Goal: Task Accomplishment & Management: Use online tool/utility

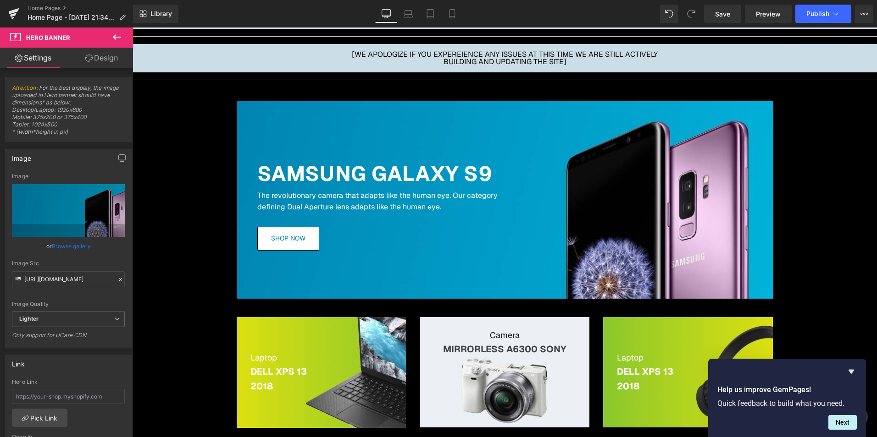
scroll to position [92, 0]
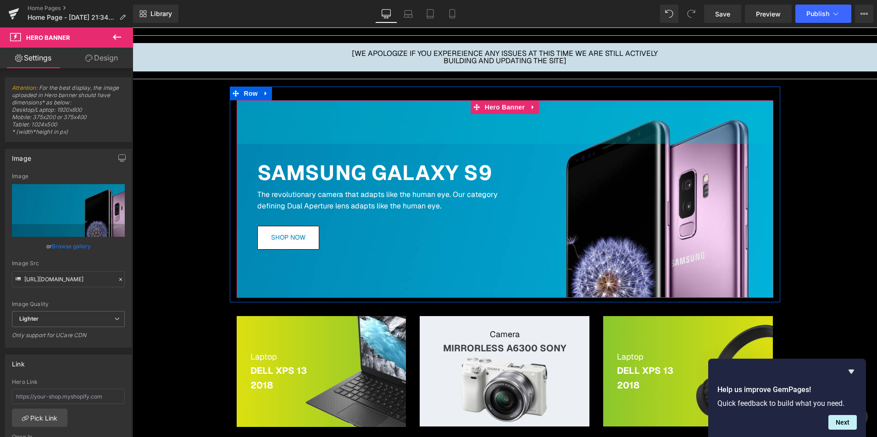
click at [292, 103] on div "95px" at bounding box center [505, 122] width 537 height 44
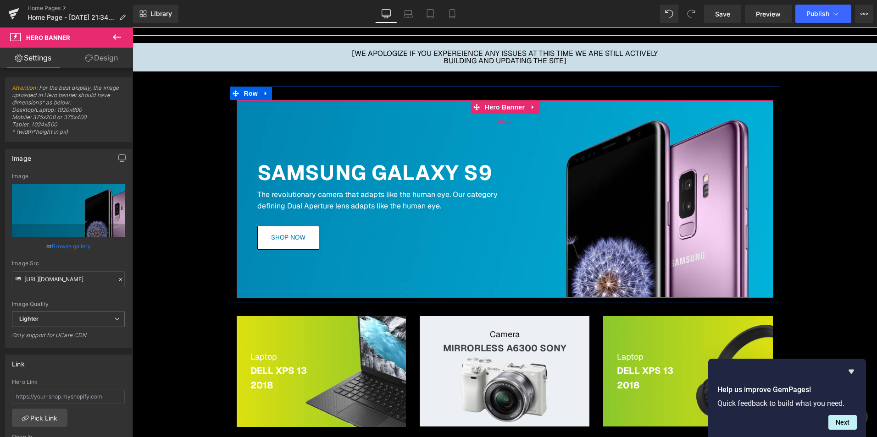
click at [291, 116] on div "95px" at bounding box center [505, 122] width 537 height 44
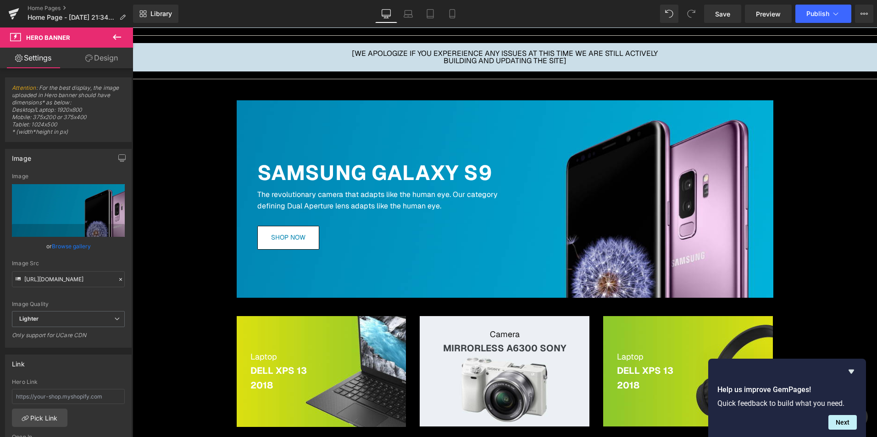
click at [118, 39] on icon at bounding box center [116, 37] width 11 height 11
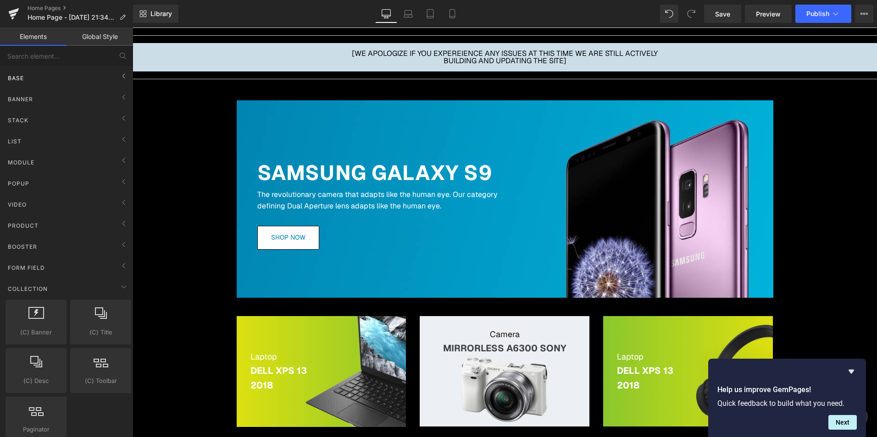
click at [93, 81] on div "Base" at bounding box center [68, 78] width 129 height 18
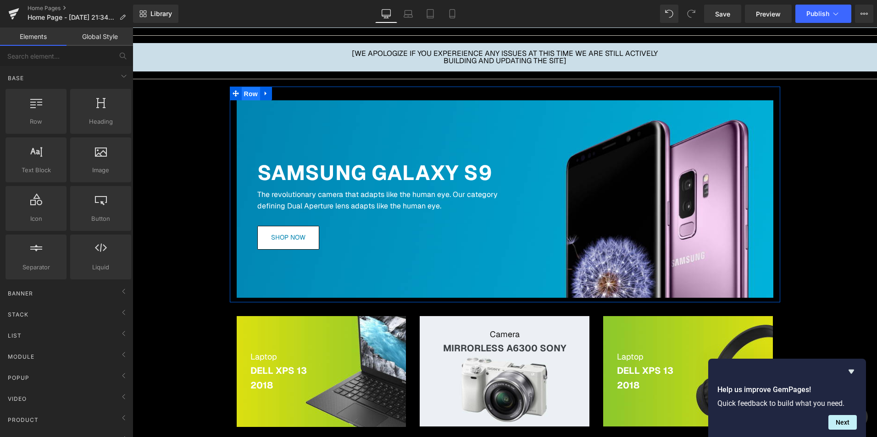
click at [246, 94] on span "Row" at bounding box center [251, 94] width 18 height 14
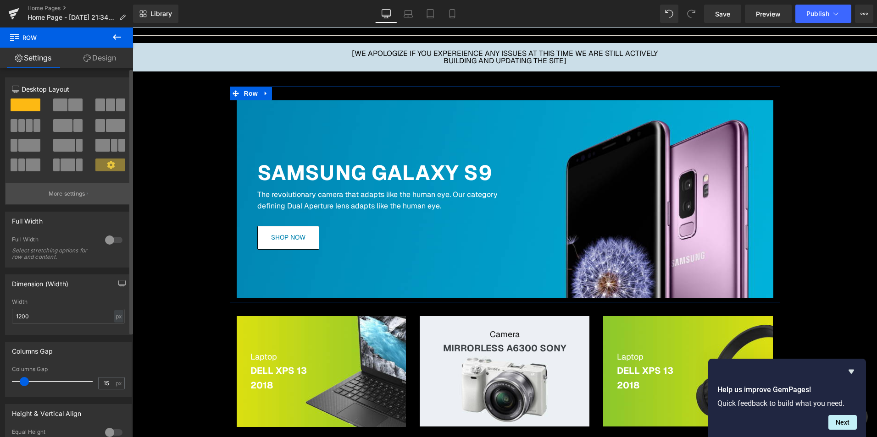
click at [92, 193] on button "More settings" at bounding box center [69, 194] width 126 height 22
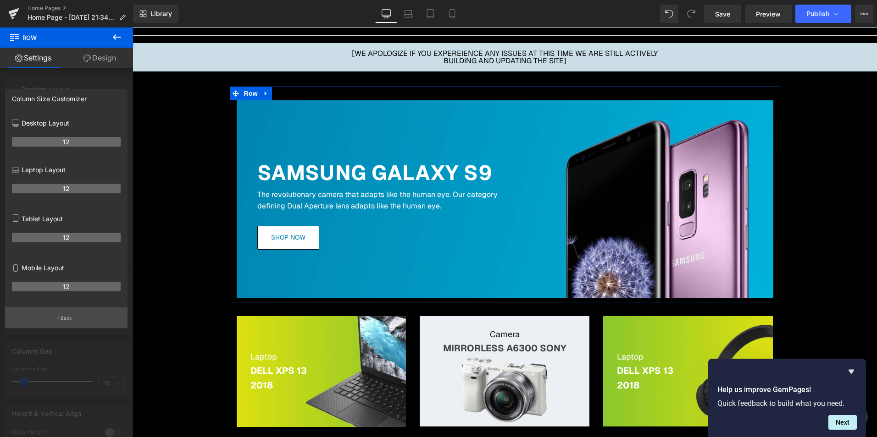
click at [60, 324] on button "Back" at bounding box center [66, 318] width 122 height 21
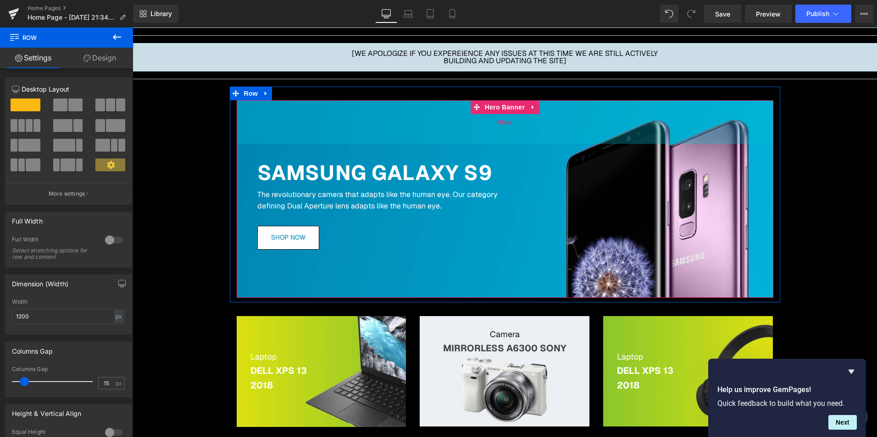
click at [385, 126] on div "95px" at bounding box center [505, 122] width 537 height 44
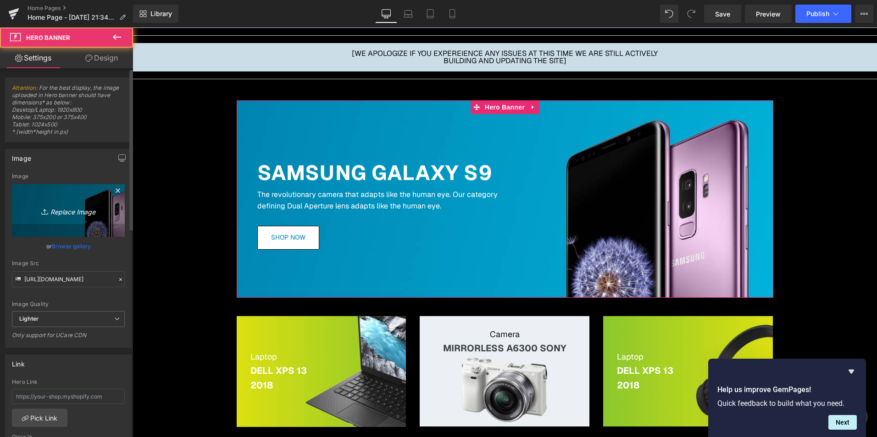
click at [50, 223] on link "Replace Image" at bounding box center [68, 210] width 113 height 53
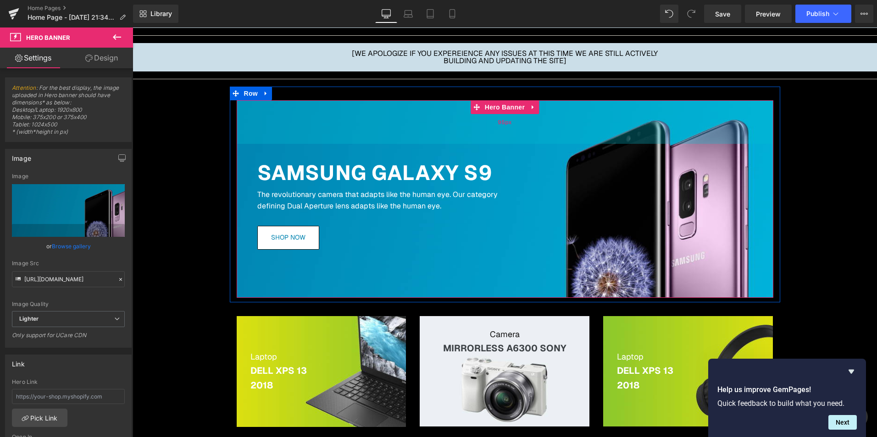
click at [448, 123] on div "95px" at bounding box center [505, 122] width 537 height 44
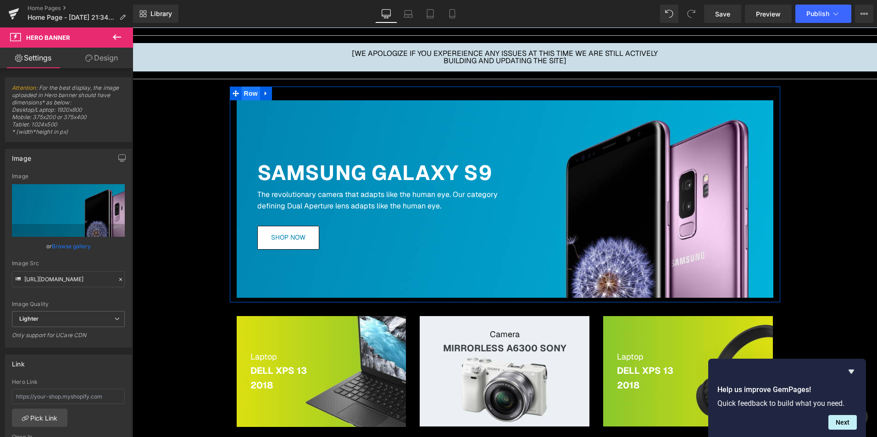
click at [243, 88] on span "Row" at bounding box center [251, 94] width 18 height 14
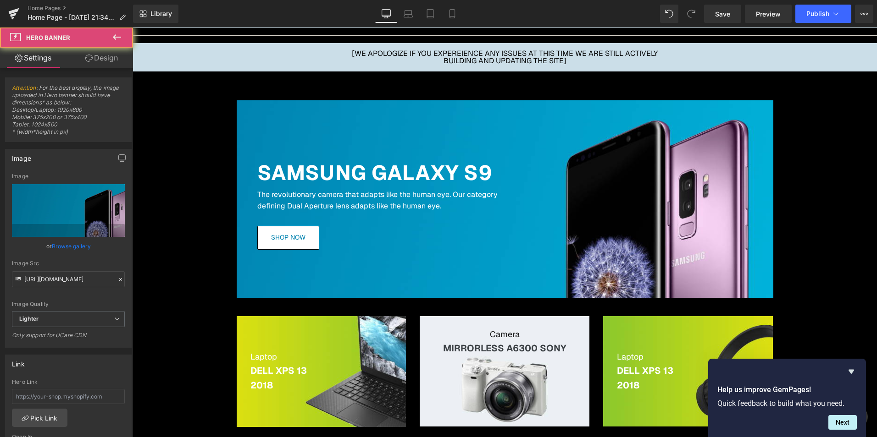
click at [133, 28] on div "95px" at bounding box center [133, 28] width 0 height 0
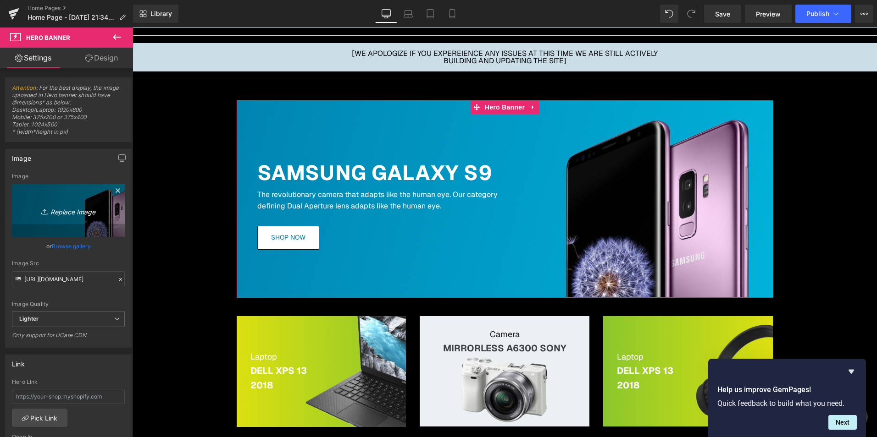
click at [71, 204] on link "Replace Image" at bounding box center [68, 210] width 113 height 53
type input "C:\fakepath\expander.png"
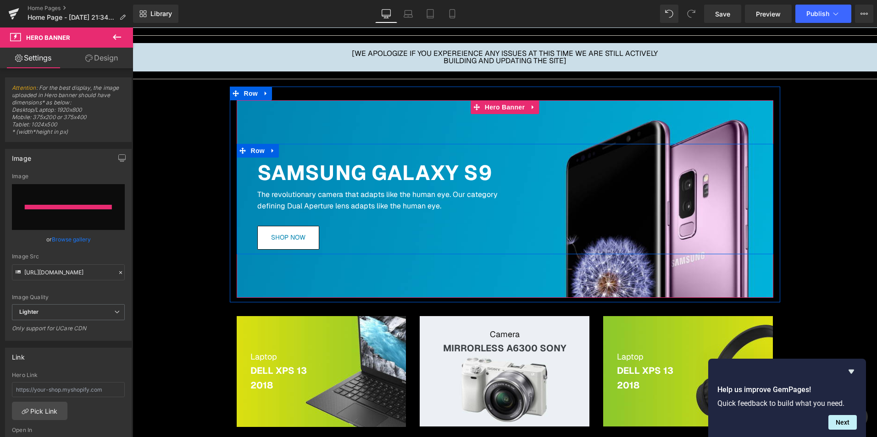
type input "[URL][DOMAIN_NAME]"
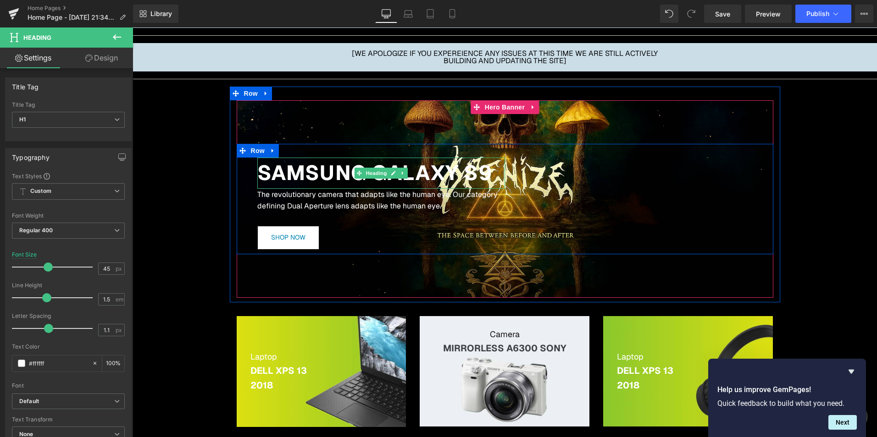
click at [308, 172] on b "SAMSUNG GALAXY S9" at bounding box center [375, 173] width 236 height 27
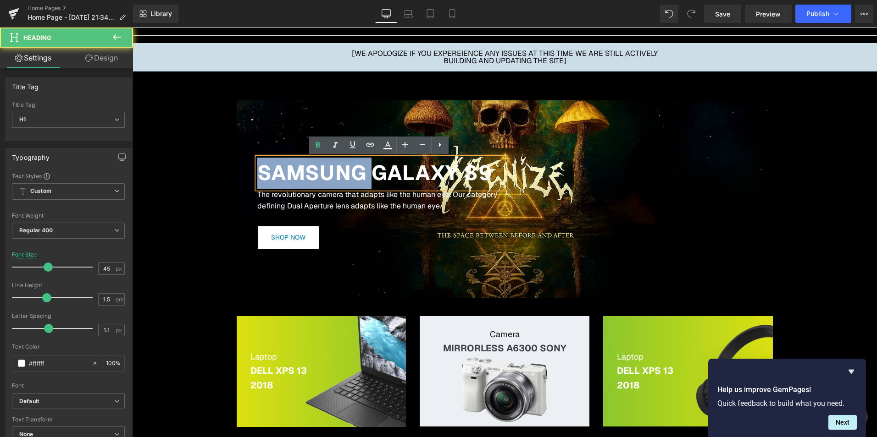
click at [308, 172] on b "SAMSUNG GALAXY S9" at bounding box center [375, 173] width 236 height 27
click at [374, 163] on b "SAMSUNG GALAXY S9" at bounding box center [375, 173] width 236 height 27
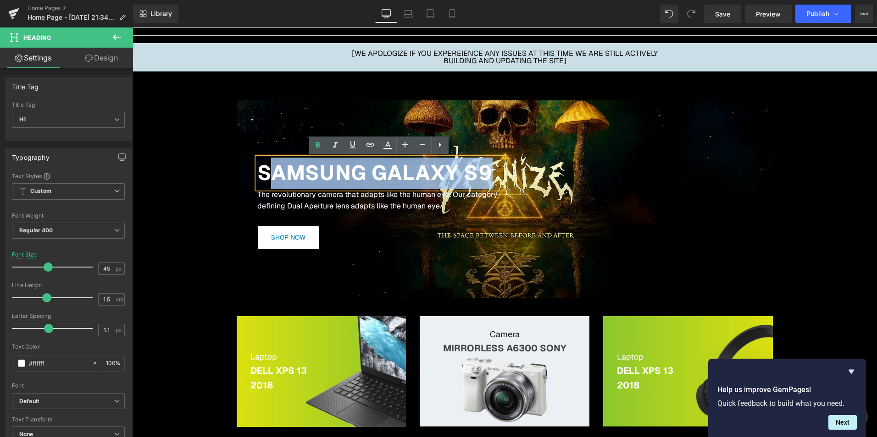
drag, startPoint x: 497, startPoint y: 169, endPoint x: 265, endPoint y: 172, distance: 232.1
click at [265, 172] on h1 "SAMSUNG GALAXY S9" at bounding box center [381, 173] width 248 height 31
click at [442, 178] on b "SAMSUNG GALAXY S9" at bounding box center [375, 173] width 236 height 27
click at [457, 168] on b "SAMSUNG GALAXY S9" at bounding box center [375, 173] width 236 height 27
drag, startPoint x: 491, startPoint y: 165, endPoint x: 184, endPoint y: 163, distance: 306.3
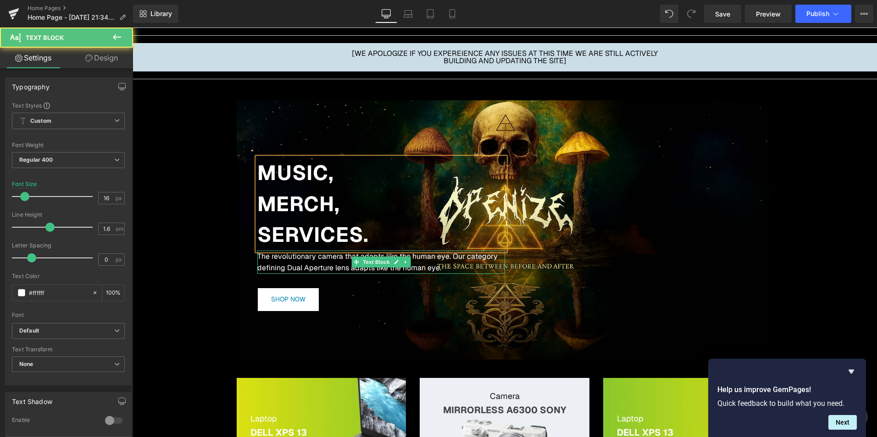
click at [331, 264] on p "The revolutionary camera that adapts like the human eye. Our category defining …" at bounding box center [381, 262] width 248 height 23
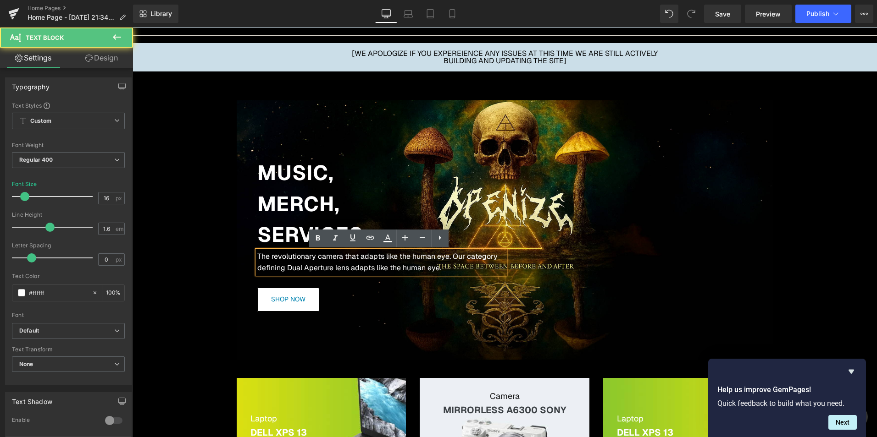
click at [331, 264] on p "The revolutionary camera that adapts like the human eye. Our category defining …" at bounding box center [381, 262] width 248 height 23
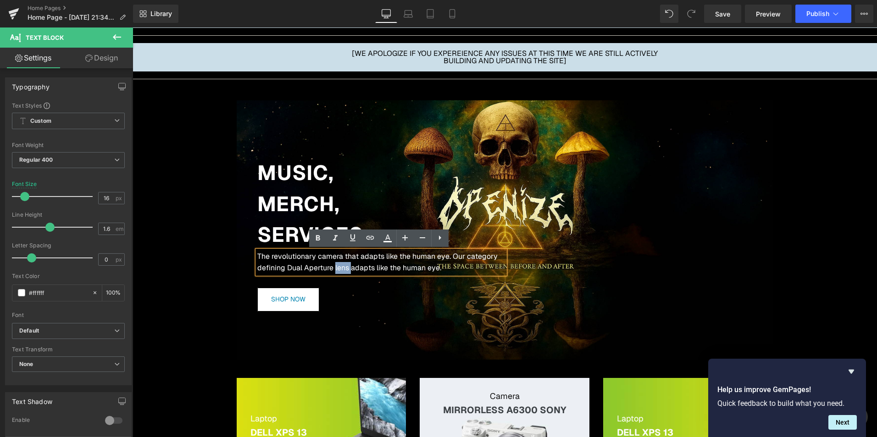
click at [331, 264] on p "The revolutionary camera that adapts like the human eye. Our category defining …" at bounding box center [381, 262] width 248 height 23
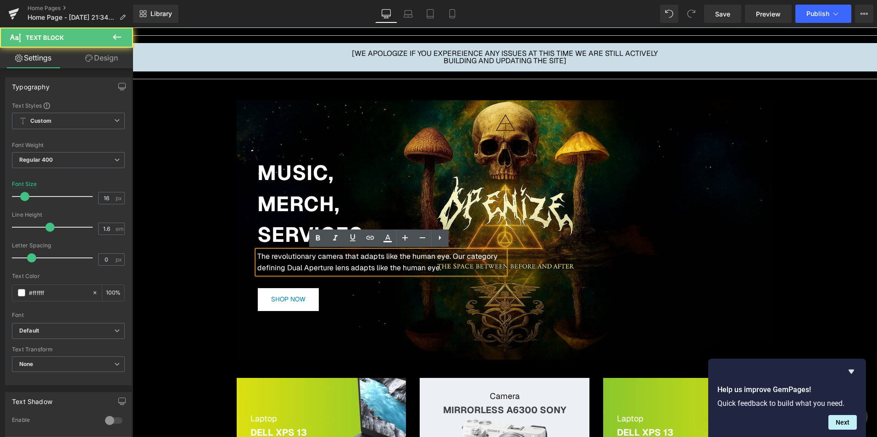
click at [311, 254] on p "The revolutionary camera that adapts like the human eye. Our category defining …" at bounding box center [381, 262] width 248 height 23
click at [315, 255] on p "The revolutionary camera that adapts like the human eye. Our category defining …" at bounding box center [381, 262] width 248 height 23
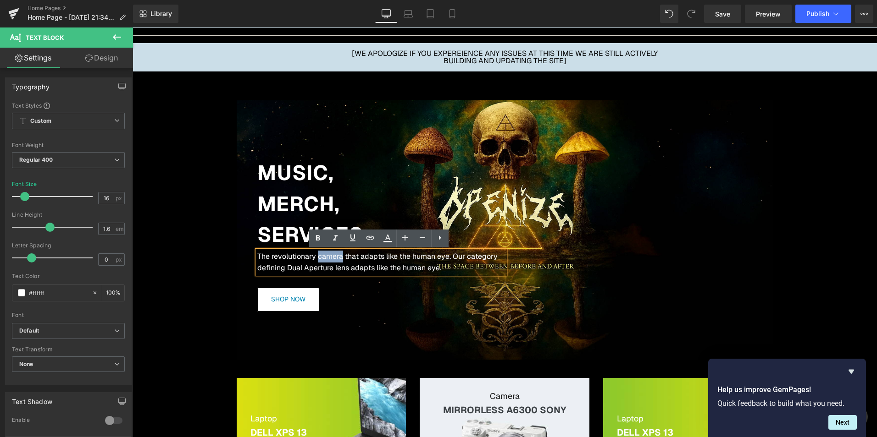
drag, startPoint x: 314, startPoint y: 255, endPoint x: 338, endPoint y: 255, distance: 23.8
click at [338, 255] on p "The revolutionary camera that adapts like the human eye. Our category defining …" at bounding box center [381, 262] width 248 height 23
click at [360, 256] on p "The revolutionary art that adapts like the human eye. Our category defining Dua…" at bounding box center [381, 262] width 248 height 23
click at [426, 259] on p "The revolutionary art that evolves like the human eye. Our category defining Du…" at bounding box center [381, 262] width 248 height 23
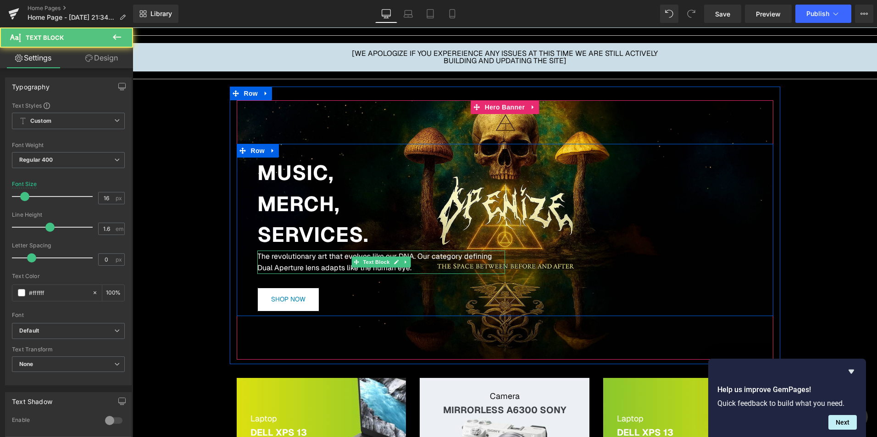
click at [454, 258] on p "The revolutionary art that evolves like our DNA. Our category defining Dual Ape…" at bounding box center [381, 262] width 248 height 23
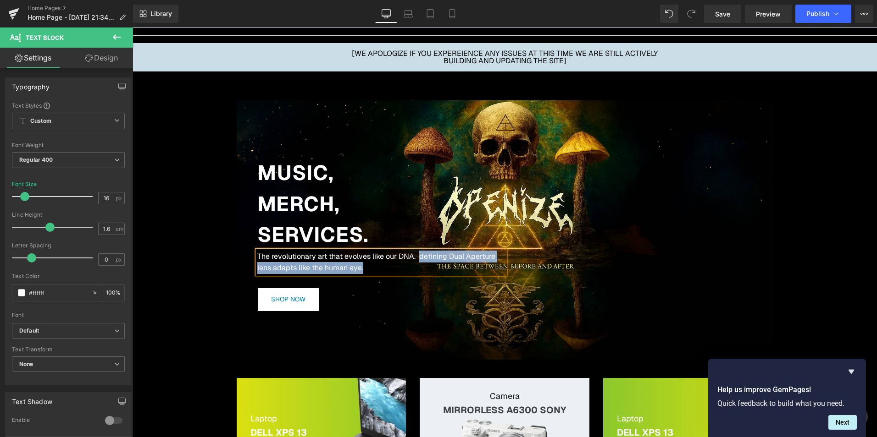
drag, startPoint x: 415, startPoint y: 255, endPoint x: 426, endPoint y: 271, distance: 19.8
click at [426, 271] on p "The revolutionary art that evolves like our DNA. defining Dual Aperture lens ad…" at bounding box center [381, 262] width 248 height 23
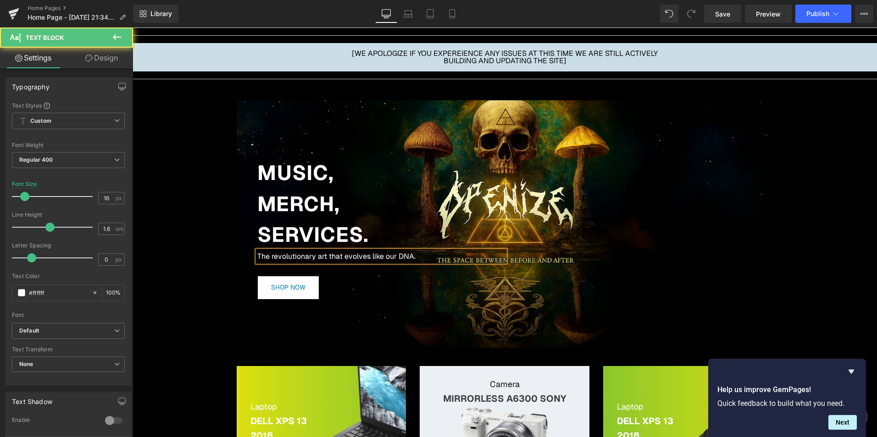
click at [324, 257] on p "The revolutionary art that evolves like our DNA." at bounding box center [381, 257] width 248 height 12
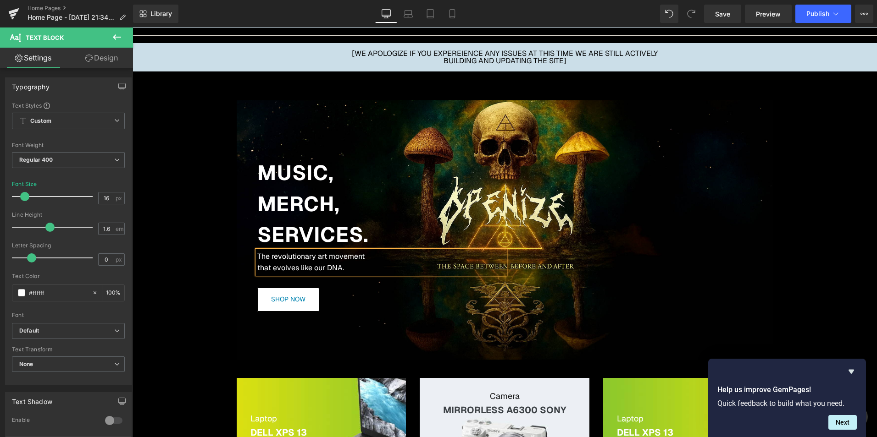
click at [535, 288] on div "MUSIC, MERCH, SERVICES. Heading The revolutionary art movement that evolves lik…" at bounding box center [505, 230] width 537 height 172
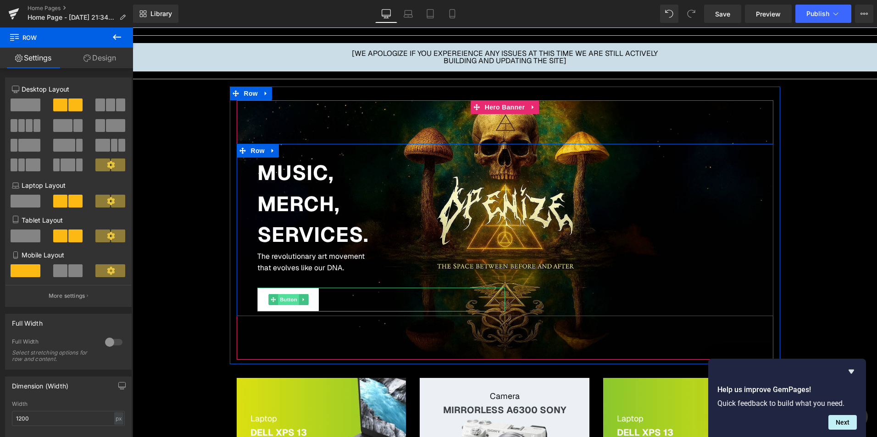
click at [283, 297] on span "Button" at bounding box center [288, 299] width 21 height 11
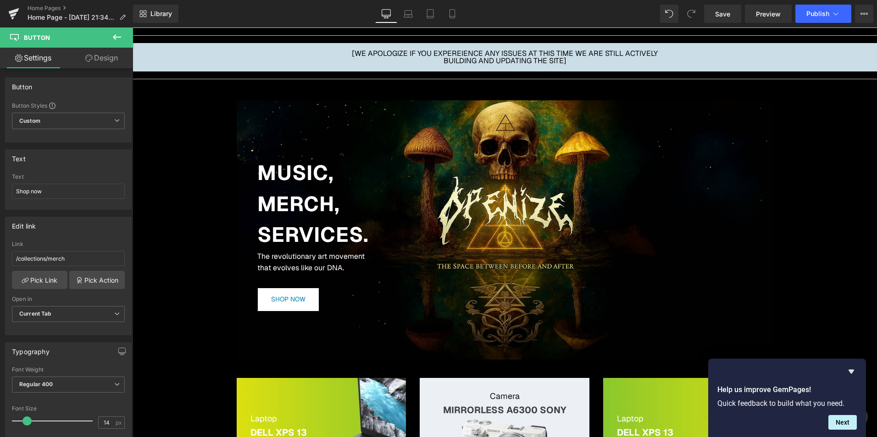
click at [291, 301] on span "Button" at bounding box center [288, 299] width 21 height 11
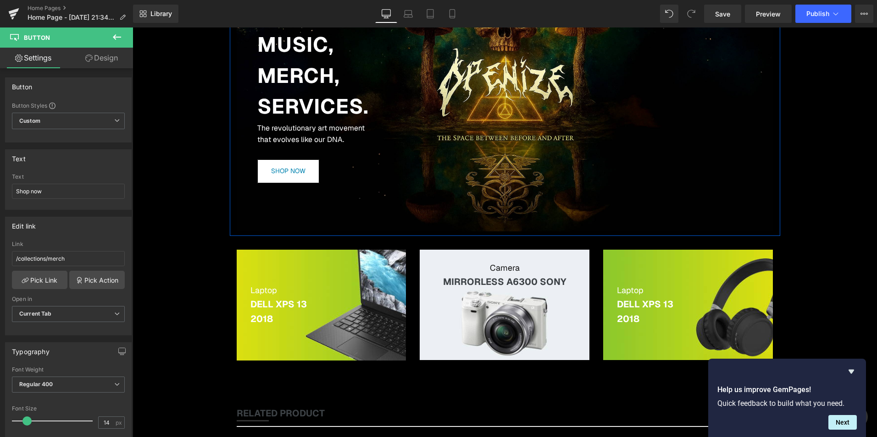
scroll to position [229, 0]
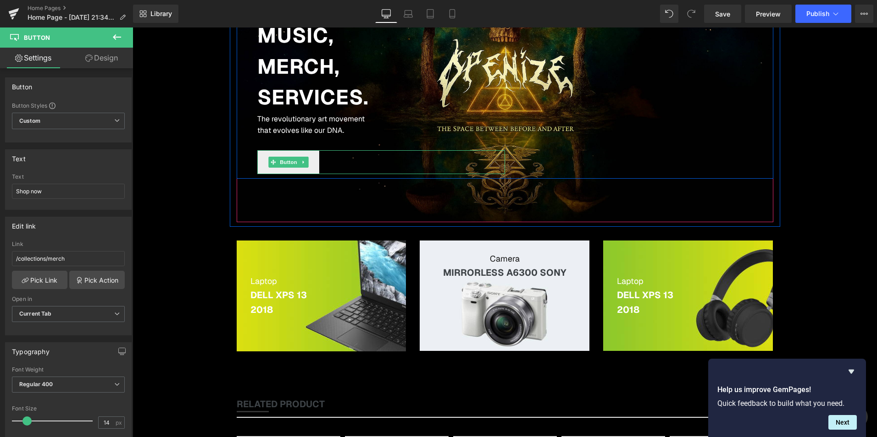
click at [310, 171] on link "Shop now" at bounding box center [288, 162] width 62 height 24
click at [282, 166] on span "Button" at bounding box center [288, 162] width 21 height 11
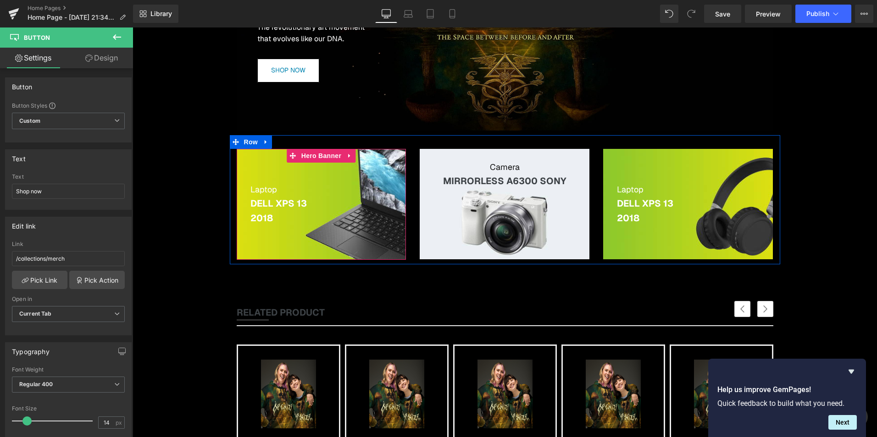
scroll to position [183, 0]
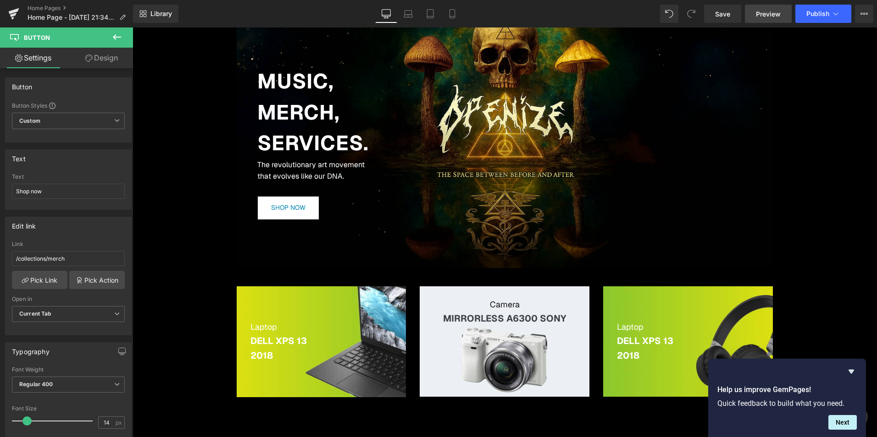
click at [761, 18] on span "Preview" at bounding box center [768, 14] width 25 height 10
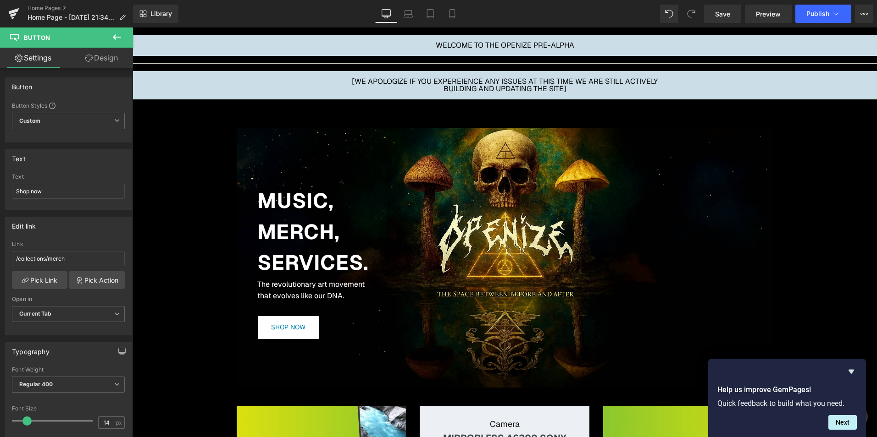
scroll to position [138, 0]
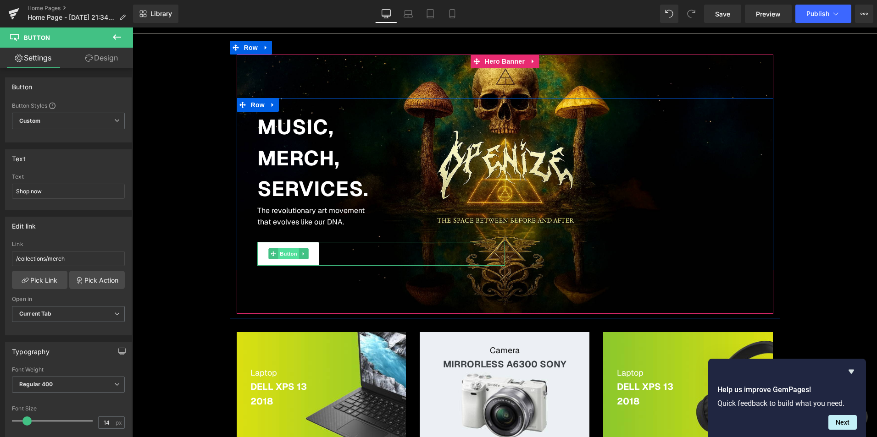
click at [280, 255] on span "Button" at bounding box center [288, 254] width 21 height 11
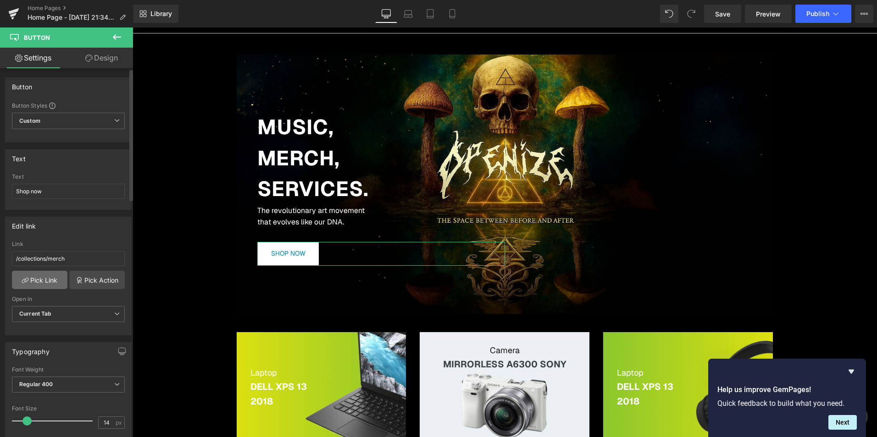
click at [54, 278] on link "Pick Link" at bounding box center [39, 280] width 55 height 18
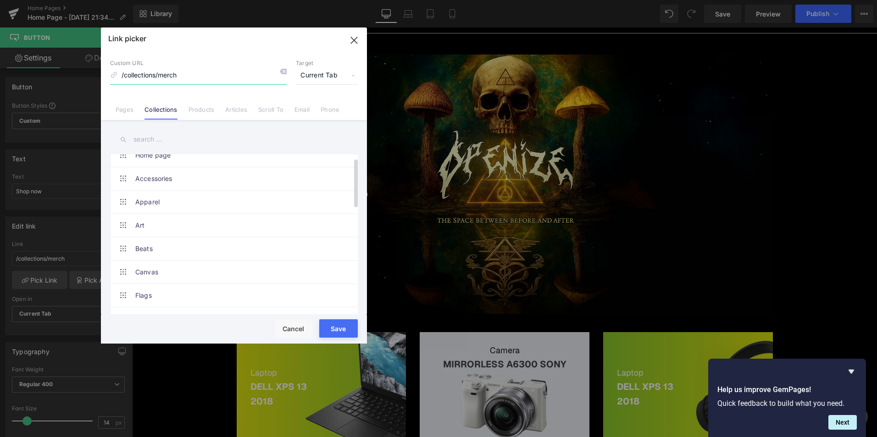
scroll to position [0, 0]
click at [347, 325] on button "Save" at bounding box center [338, 329] width 39 height 18
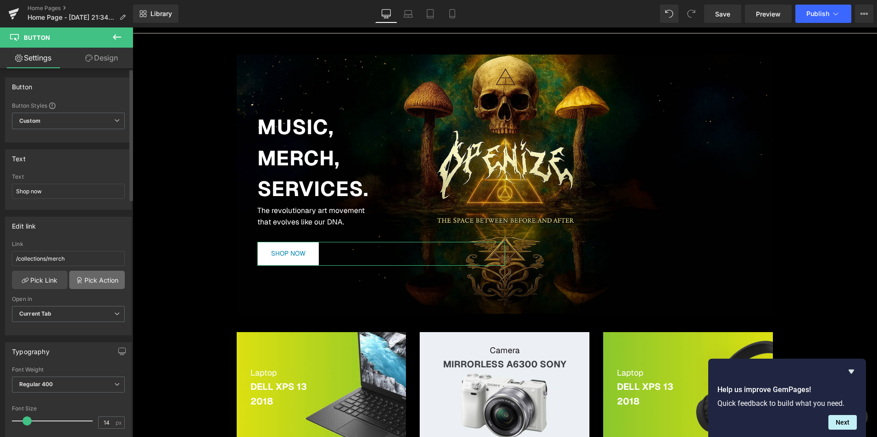
click at [91, 276] on link "Pick Action" at bounding box center [96, 280] width 55 height 18
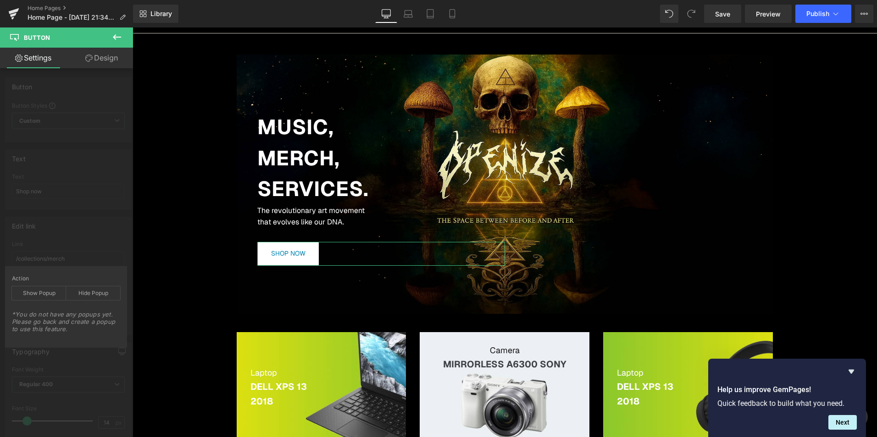
click at [119, 271] on div "Action Show Popup Hide Popup *You do not have any popups yet. Please go back an…" at bounding box center [66, 307] width 122 height 82
click at [117, 229] on div "Edit link /collections/merch Link /collections/merch Pick Link Pick Action Curr…" at bounding box center [68, 273] width 137 height 126
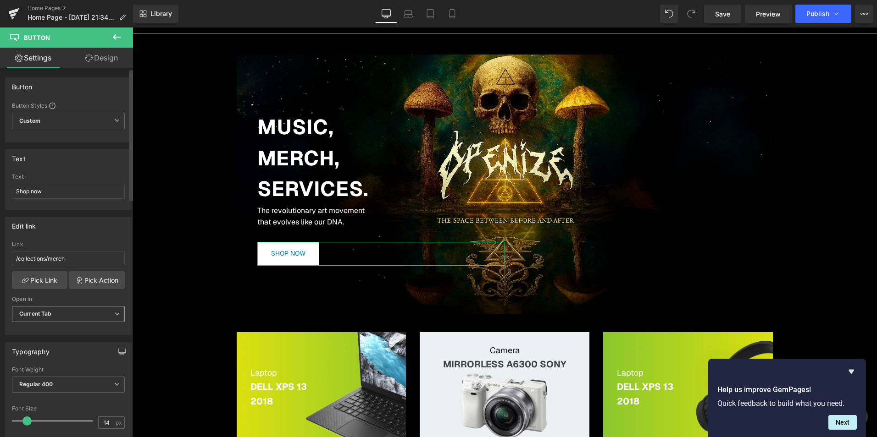
click at [81, 309] on span "Current Tab" at bounding box center [68, 314] width 113 height 16
click at [82, 313] on span "Current Tab" at bounding box center [66, 314] width 109 height 16
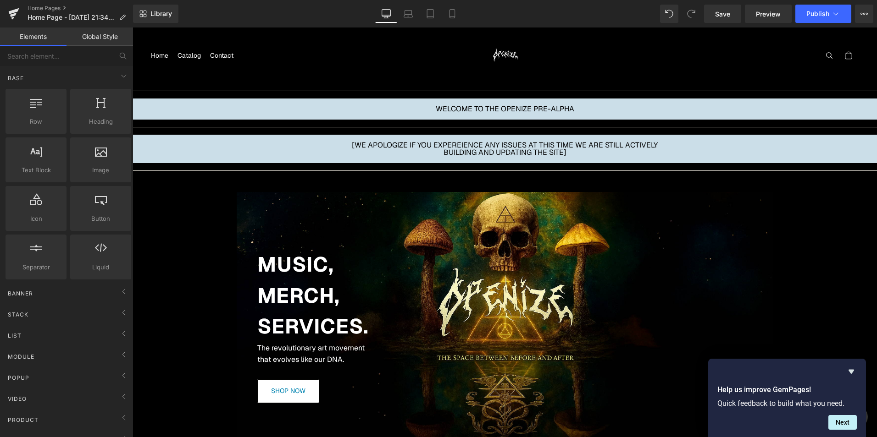
click at [558, 109] on p "WELCOME TO THE OPENIZE PRE-ALPHA" at bounding box center [505, 108] width 312 height 7
click at [737, 18] on link "Save" at bounding box center [722, 14] width 37 height 18
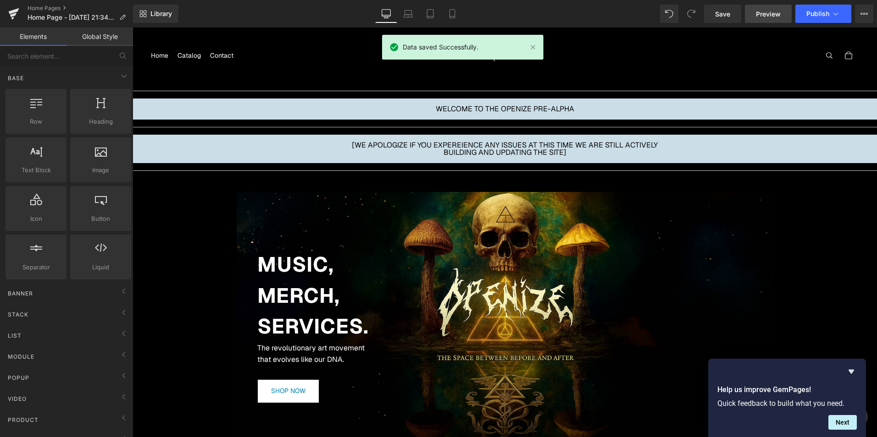
click at [748, 17] on link "Preview" at bounding box center [768, 14] width 47 height 18
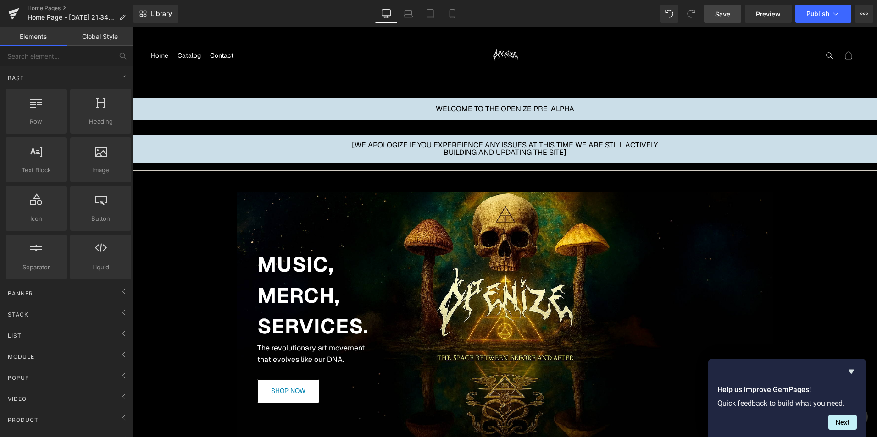
click at [730, 17] on span "Save" at bounding box center [722, 14] width 15 height 10
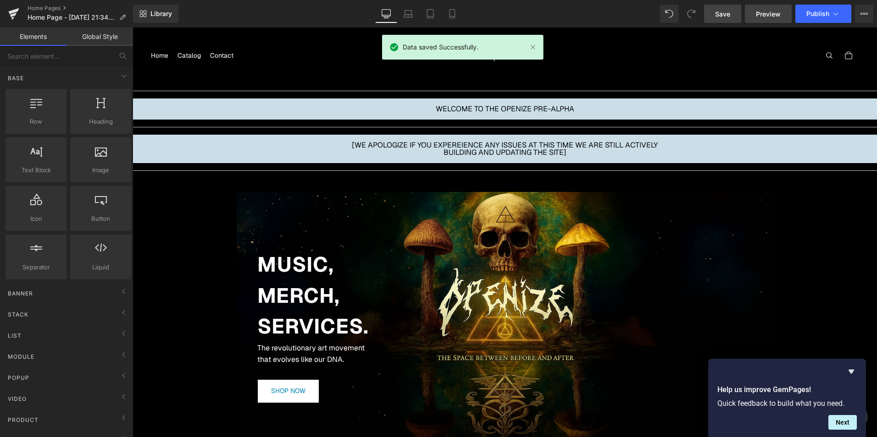
click at [754, 11] on link "Preview" at bounding box center [768, 14] width 47 height 18
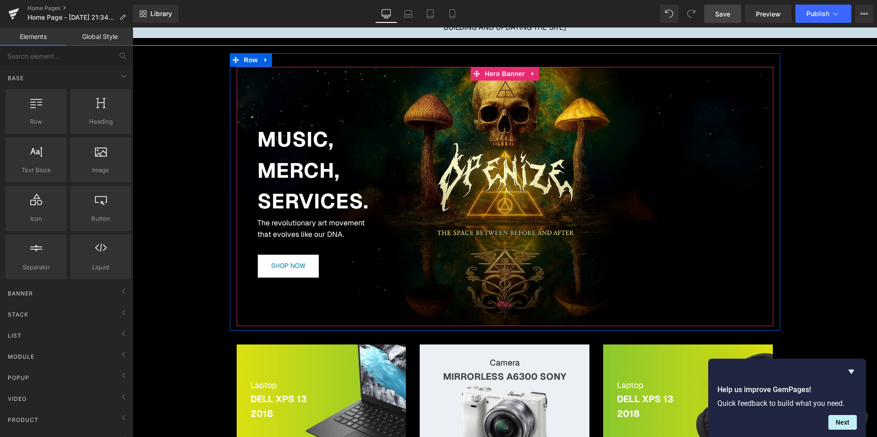
scroll to position [183, 0]
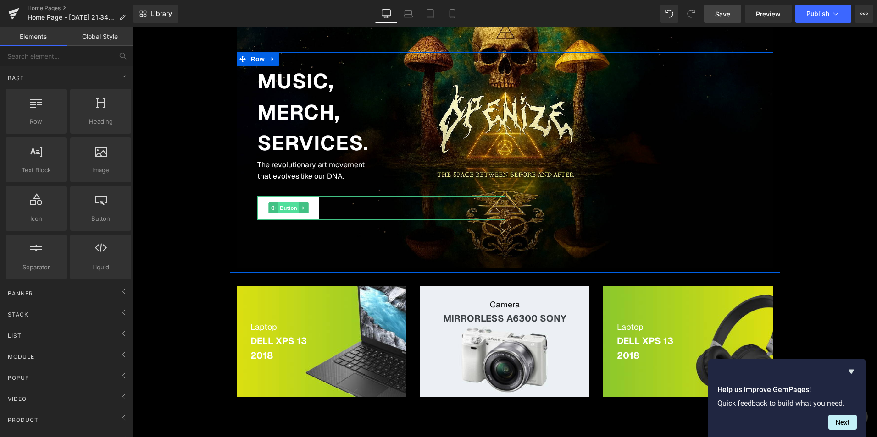
click at [287, 209] on span "Button" at bounding box center [288, 208] width 21 height 11
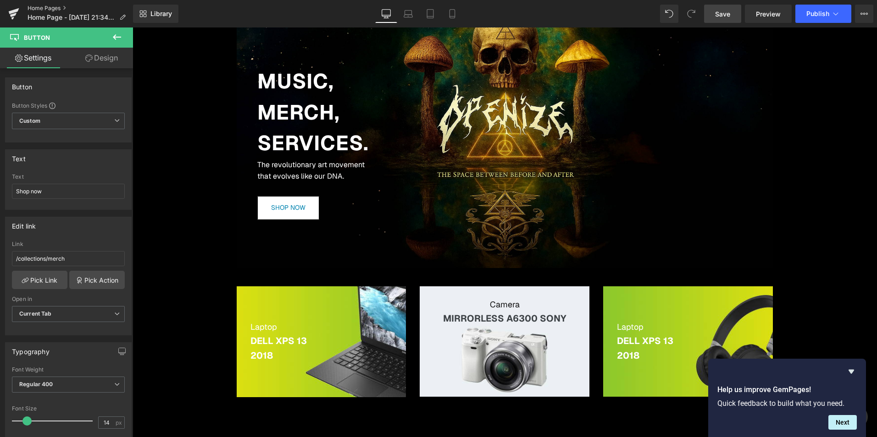
click at [67, 9] on link "Home Pages" at bounding box center [80, 8] width 105 height 7
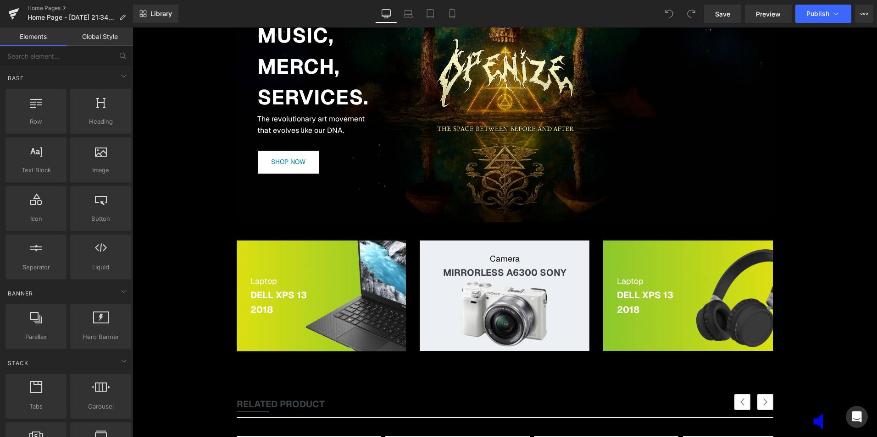
scroll to position [46, 0]
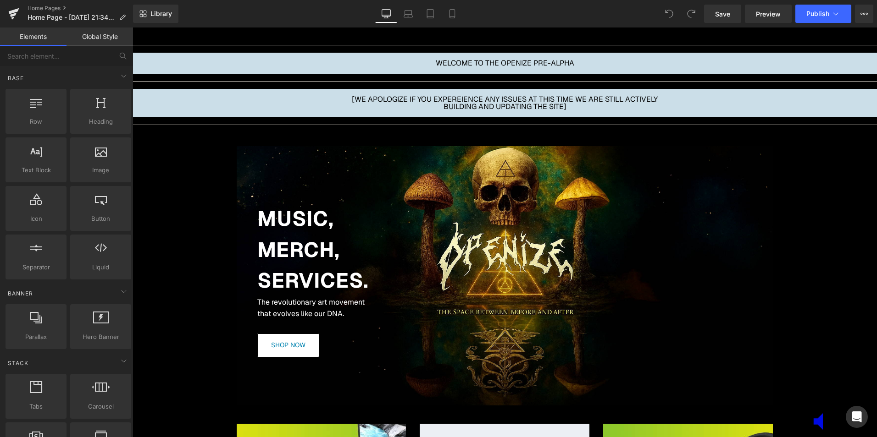
click at [370, 193] on div "MUSIC, MERCH, SERVICES. Heading The revolutionary art movement that evolves lik…" at bounding box center [505, 276] width 537 height 172
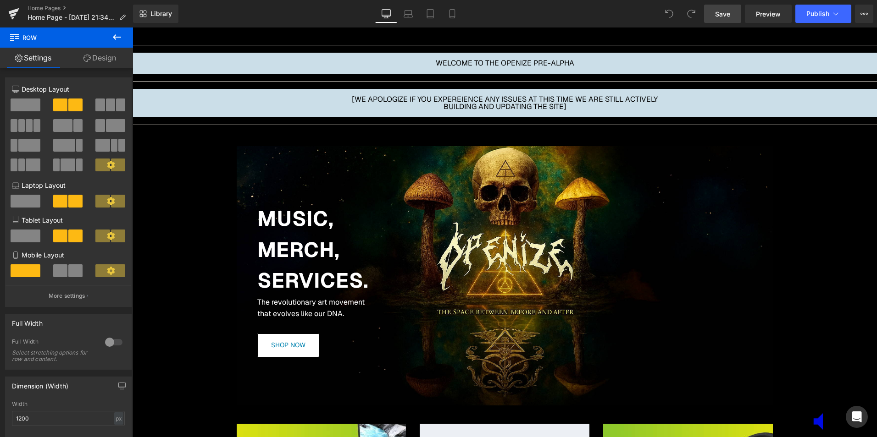
click at [713, 21] on link "Save" at bounding box center [722, 14] width 37 height 18
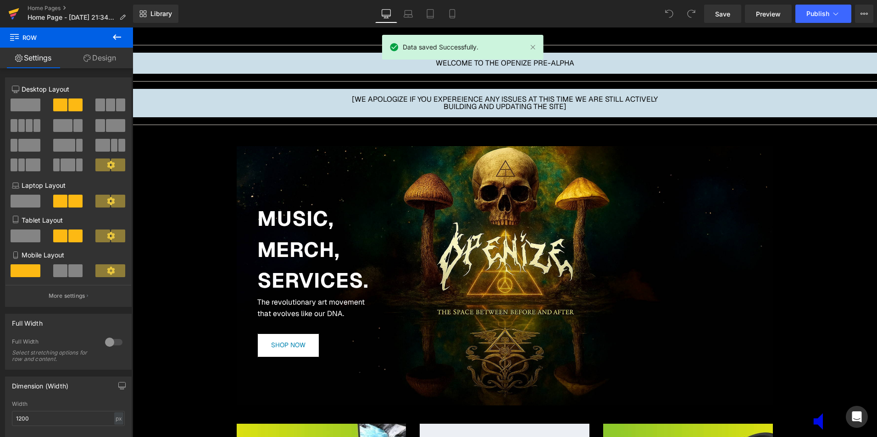
click at [17, 10] on icon at bounding box center [14, 11] width 11 height 6
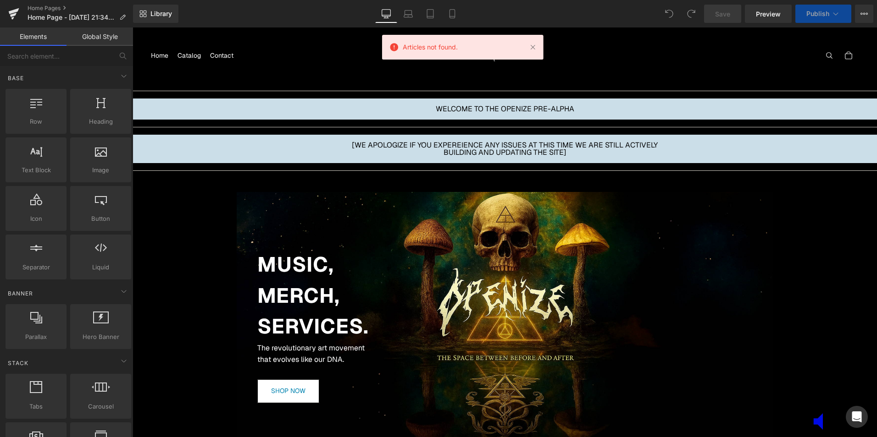
scroll to position [46, 0]
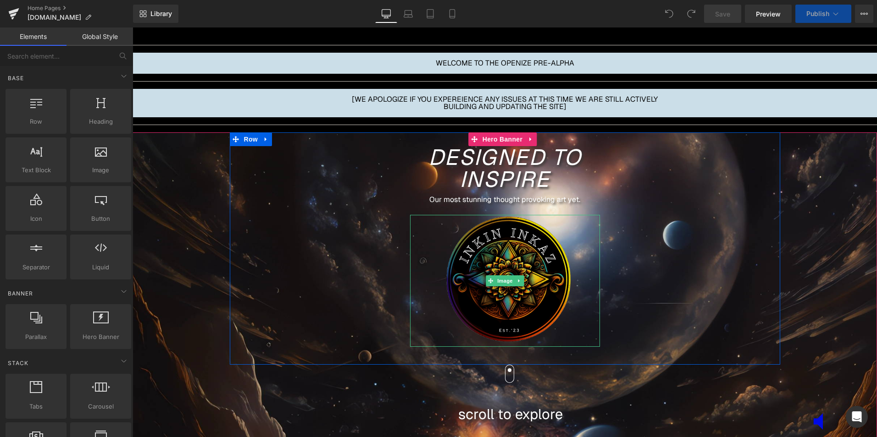
scroll to position [3575, 740]
click at [503, 254] on img at bounding box center [505, 281] width 138 height 132
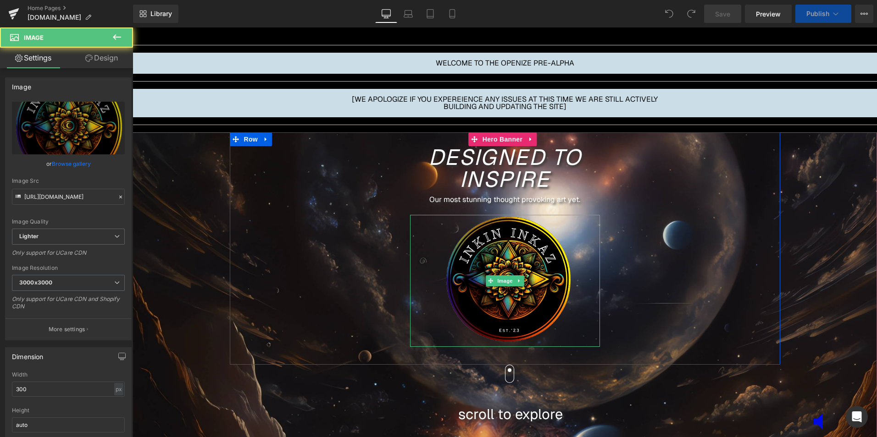
scroll to position [3874, 740]
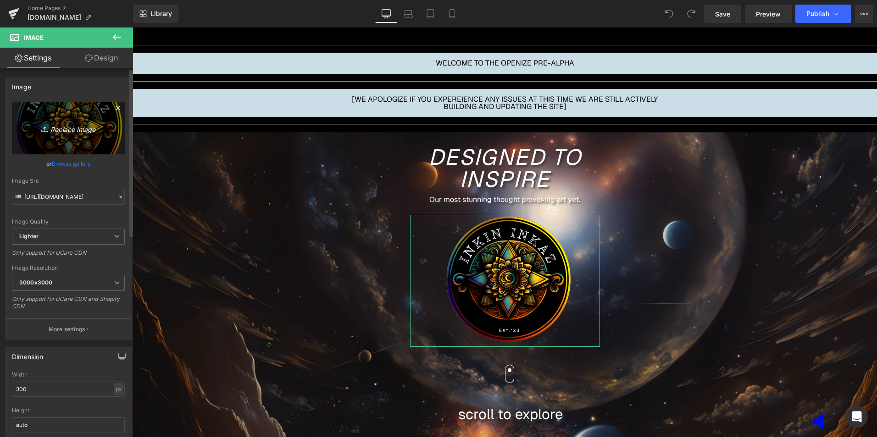
click at [58, 132] on icon "Replace Image" at bounding box center [68, 127] width 73 height 11
type input "C:\fakepath\Openize Logo.png"
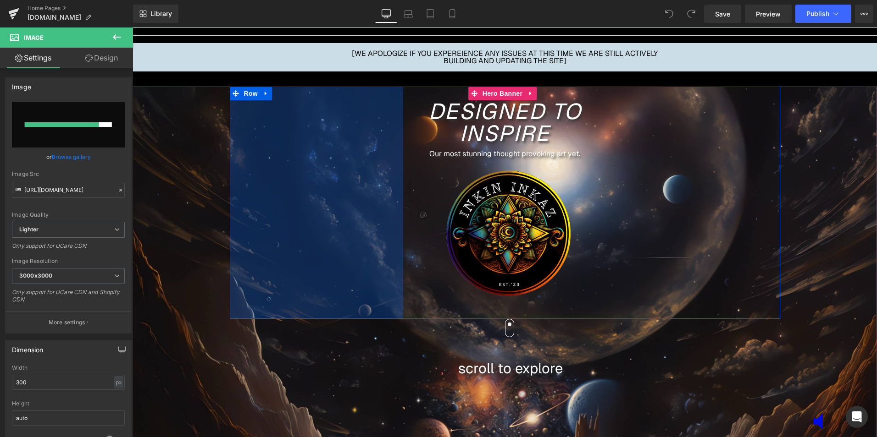
scroll to position [46, 0]
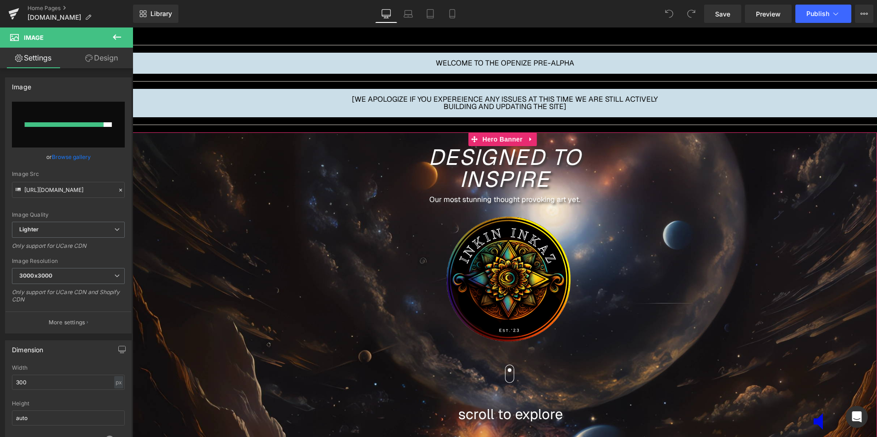
click at [807, 197] on span "DESIGNED TO Inspire Heading Our most stunning thought provoking art yet. Text B…" at bounding box center [505, 312] width 744 height 358
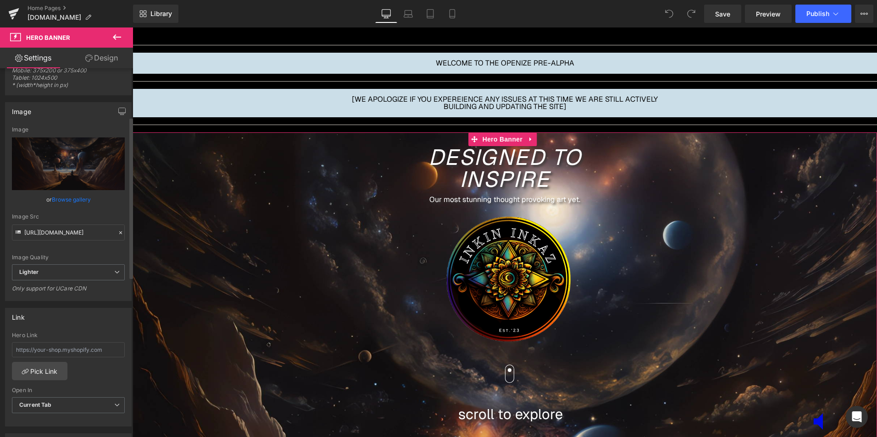
scroll to position [0, 0]
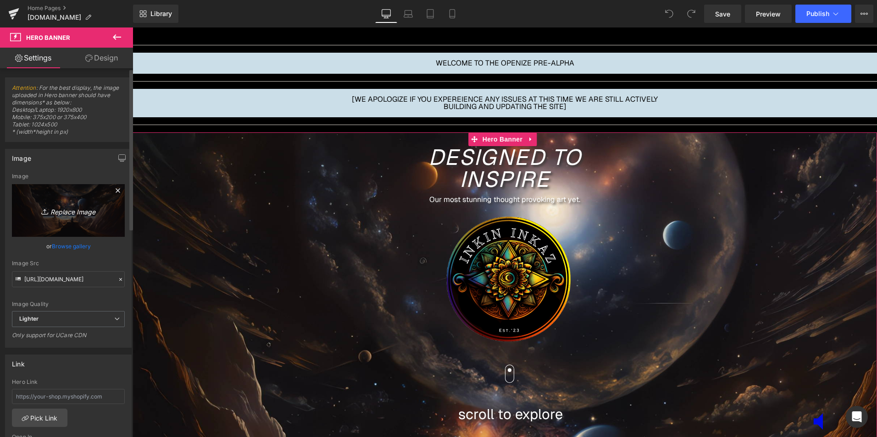
click at [54, 215] on icon "Replace Image" at bounding box center [68, 210] width 73 height 11
type input "C:\fakepath\expander.png"
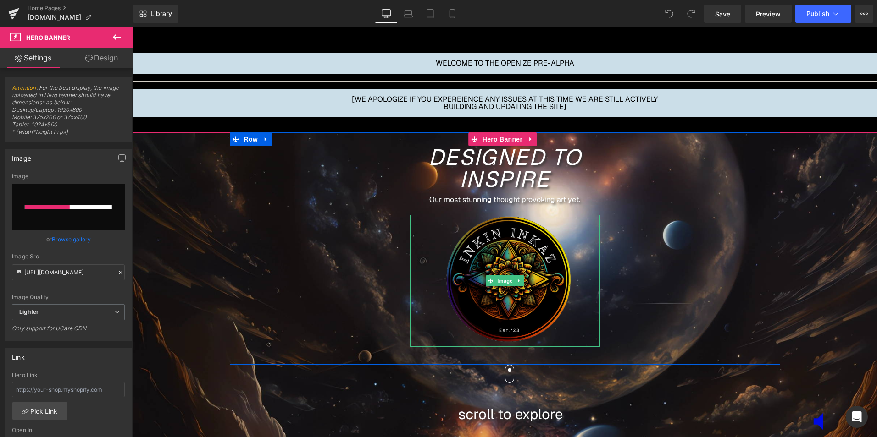
click at [515, 265] on img at bounding box center [505, 281] width 138 height 132
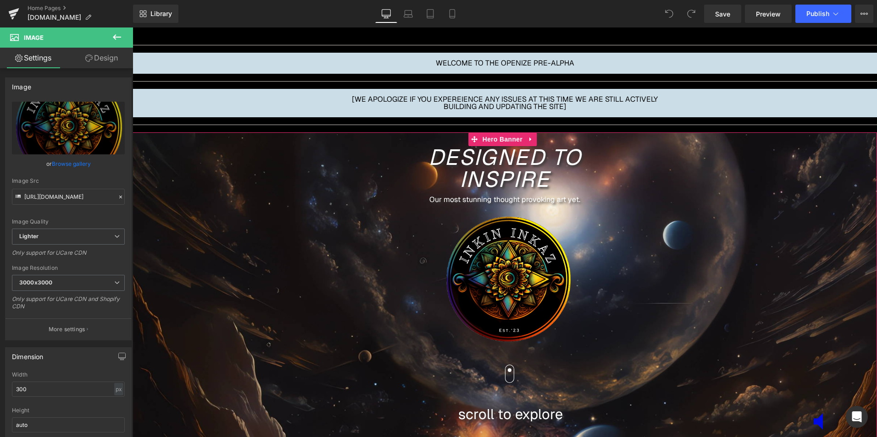
click at [197, 192] on span "DESIGNED TO Inspire Heading Our most stunning thought provoking art yet. Text B…" at bounding box center [505, 312] width 744 height 358
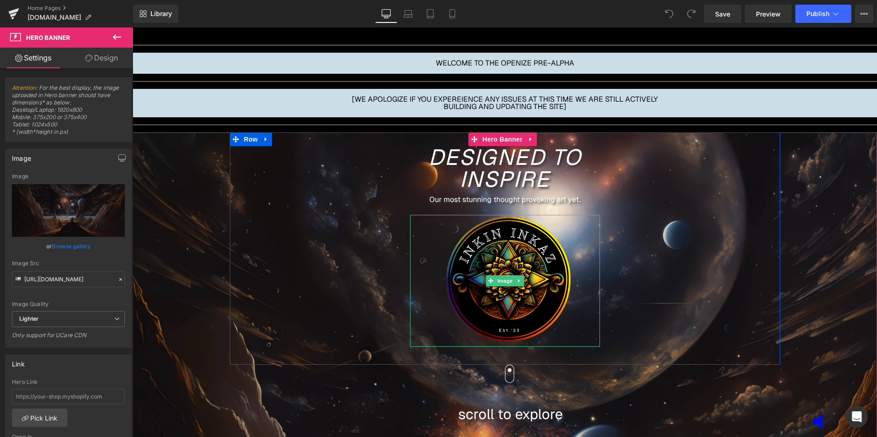
click at [574, 266] on div at bounding box center [505, 281] width 190 height 132
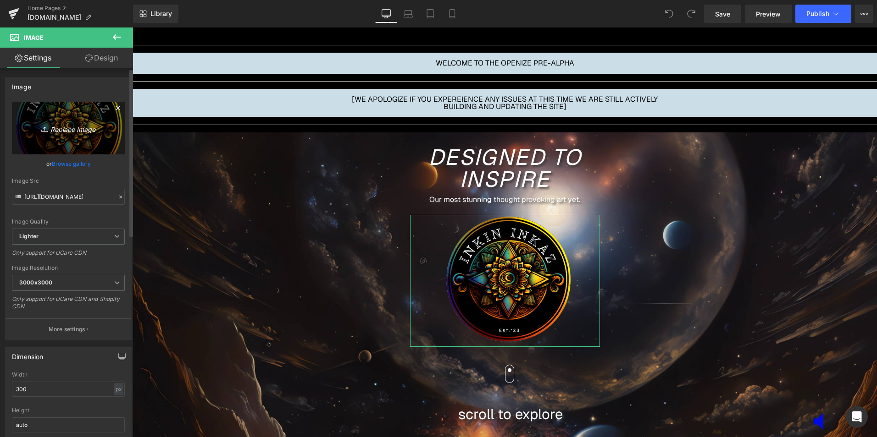
click at [50, 124] on icon "Replace Image" at bounding box center [68, 127] width 73 height 11
type input "C:\fakepath\Openize Logo.png"
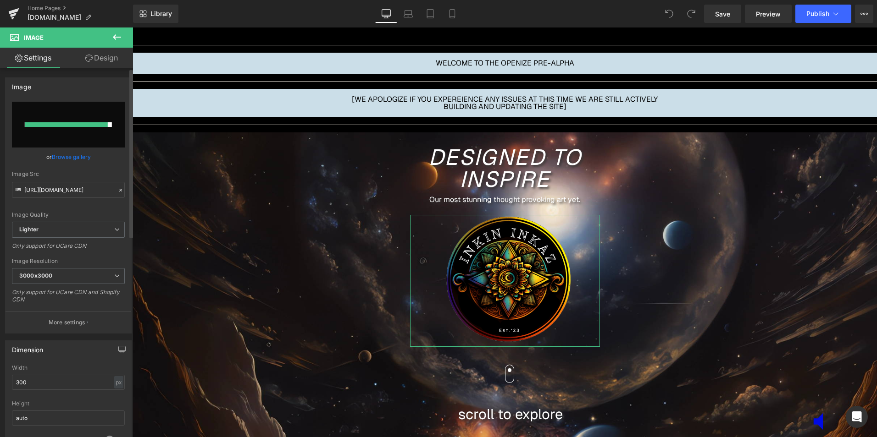
click at [91, 121] on input "file" at bounding box center [68, 125] width 113 height 46
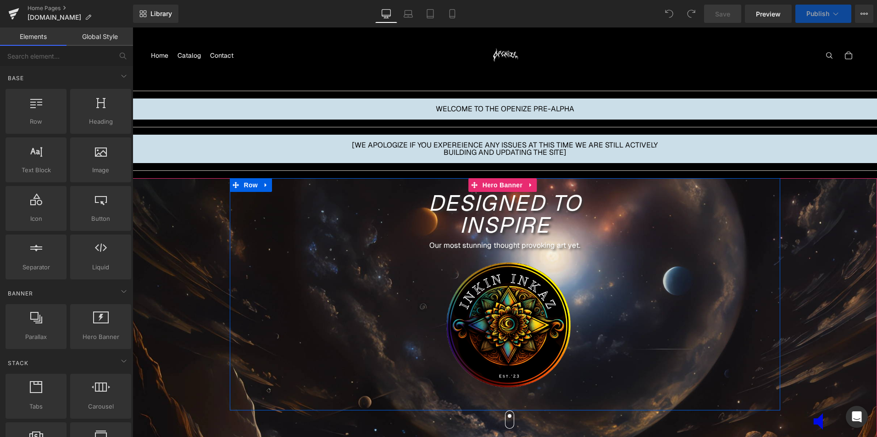
scroll to position [3504, 740]
click at [490, 327] on icon at bounding box center [490, 326] width 5 height 5
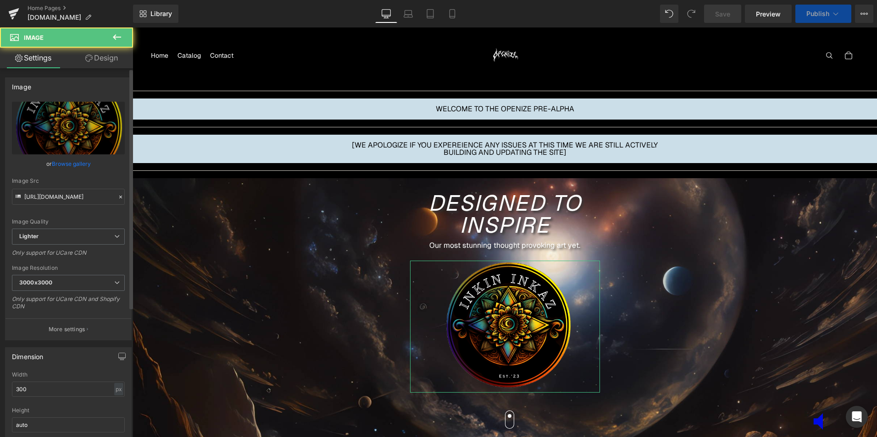
scroll to position [3874, 740]
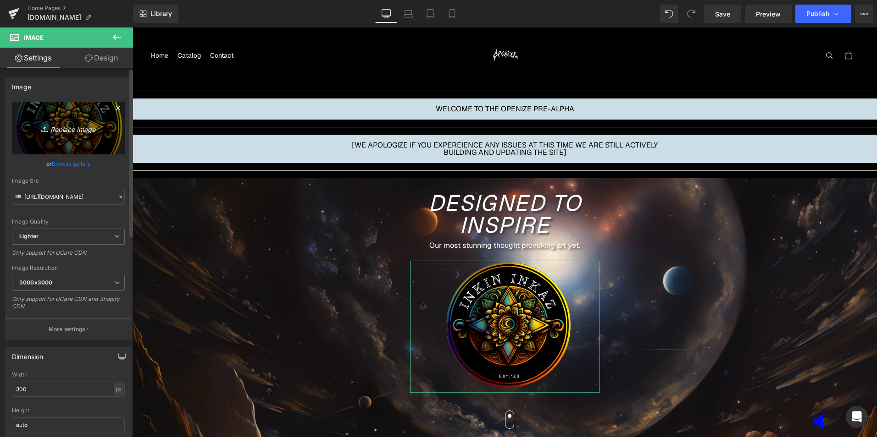
click at [98, 135] on link "Replace Image" at bounding box center [68, 128] width 113 height 53
type input "C:\fakepath\Openize Logo.png"
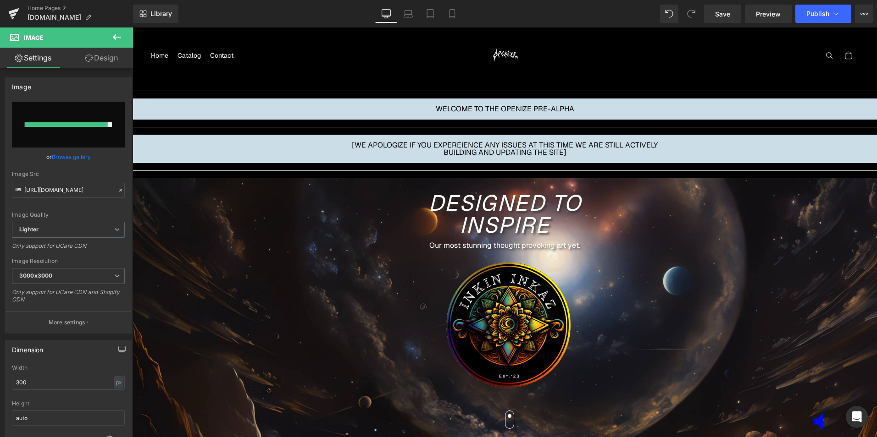
type input "[URL][DOMAIN_NAME]"
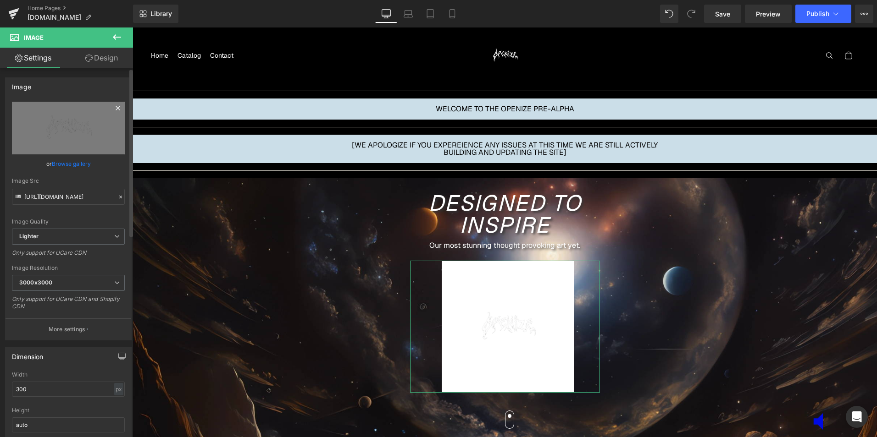
click at [116, 106] on icon at bounding box center [118, 108] width 4 height 4
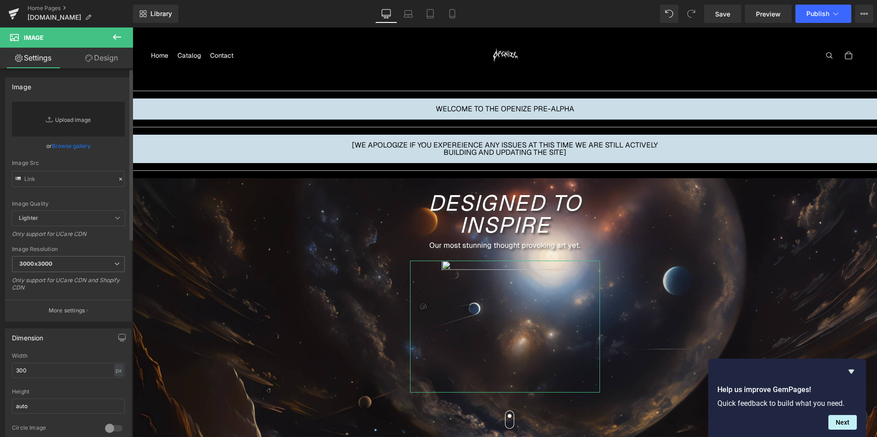
click at [59, 118] on link "Replace Image" at bounding box center [68, 119] width 113 height 35
type input "C:\fakepath\Openize Logo Transparent Background.png"
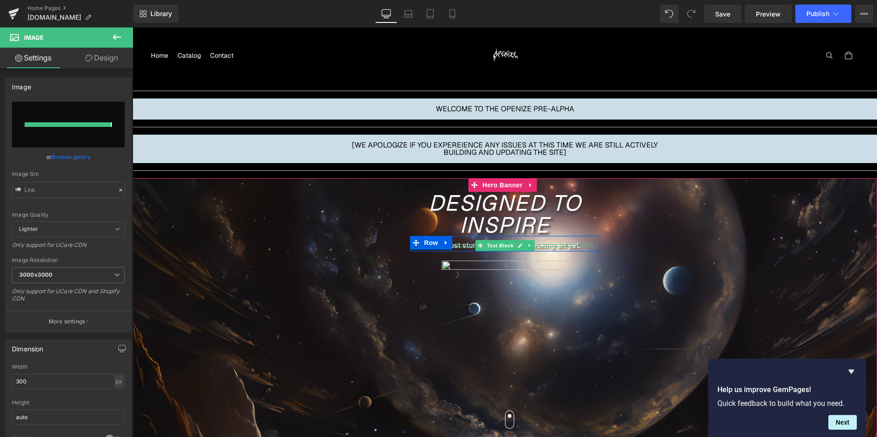
type input "https://ucarecdn.com/719b2d78-039a-4050-97a6-b4a6be99e896/-/format/auto/-/previ…"
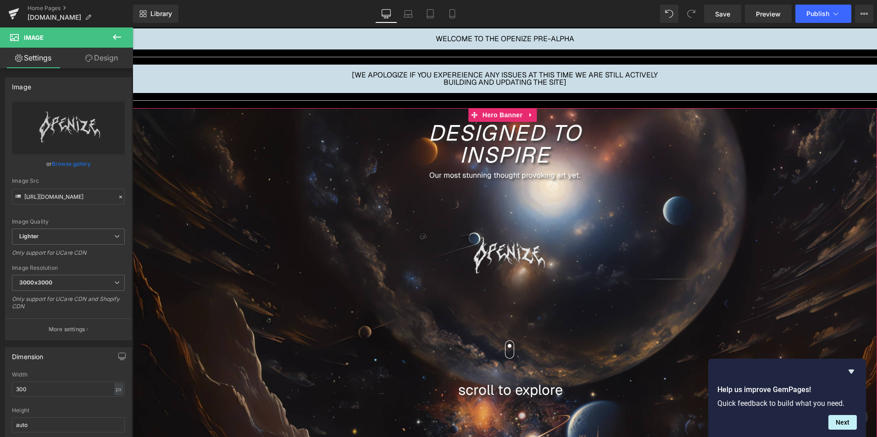
scroll to position [92, 0]
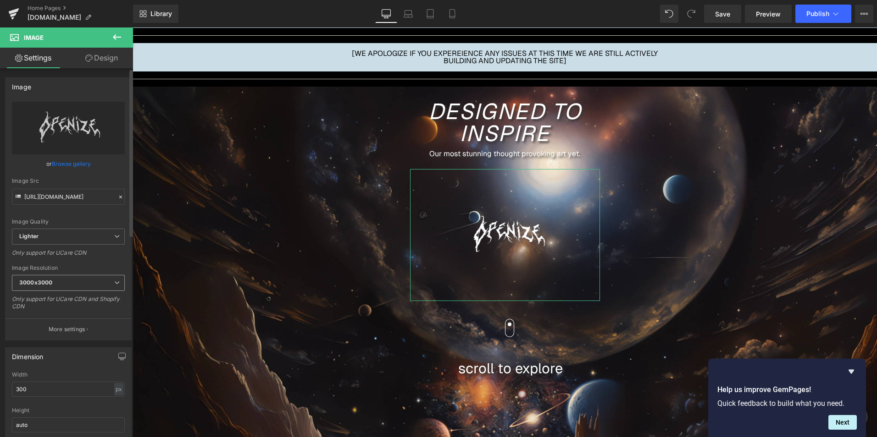
click at [86, 286] on span "3000x3000" at bounding box center [68, 283] width 113 height 16
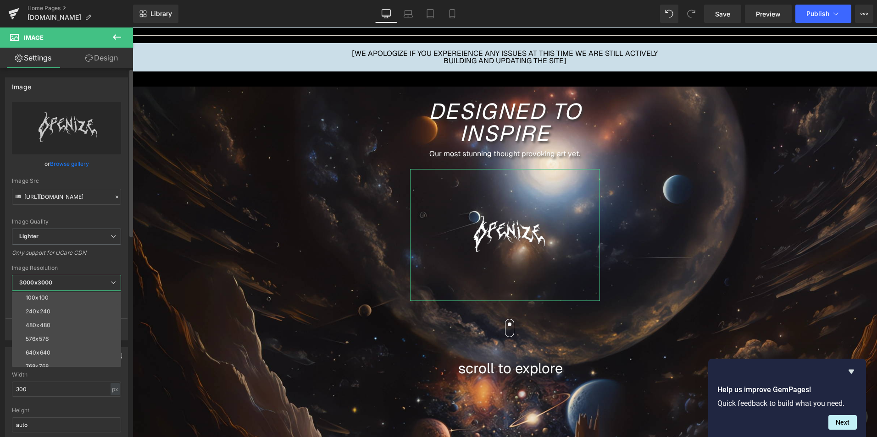
scroll to position [0, 0]
click at [73, 275] on span "3000x3000" at bounding box center [66, 283] width 109 height 16
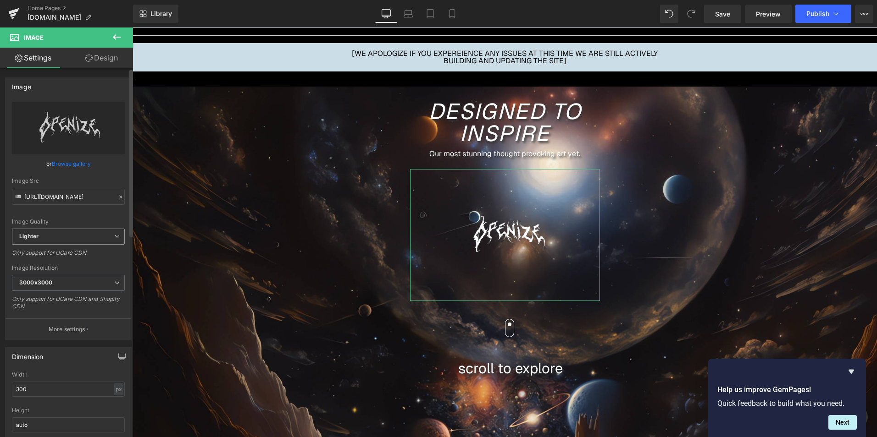
click at [100, 243] on span "Lighter" at bounding box center [68, 237] width 113 height 16
click at [92, 232] on span "Lighter" at bounding box center [66, 237] width 109 height 16
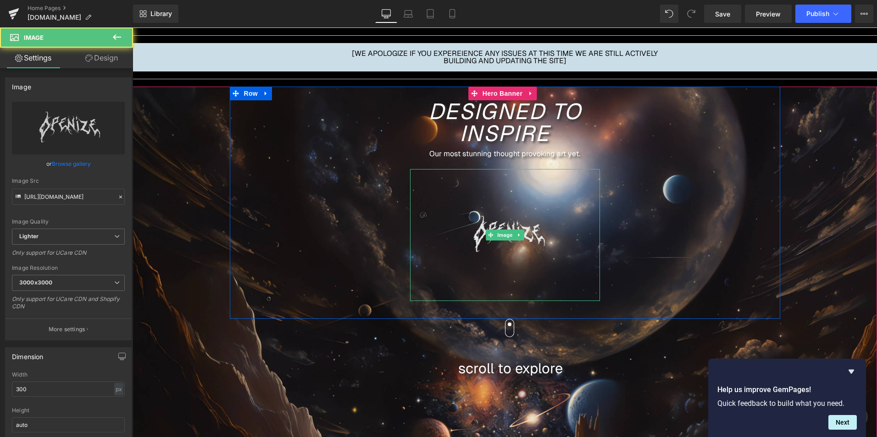
click at [507, 244] on img at bounding box center [505, 235] width 138 height 132
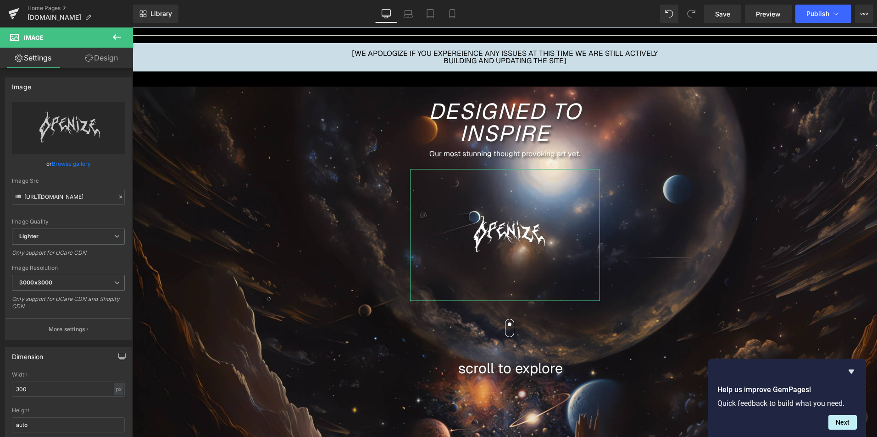
click at [85, 61] on icon at bounding box center [88, 58] width 7 height 7
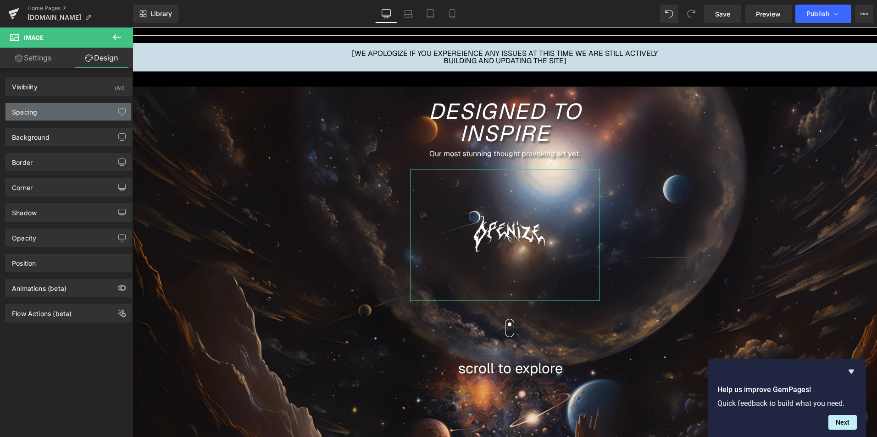
click at [46, 115] on div "Spacing" at bounding box center [69, 111] width 126 height 17
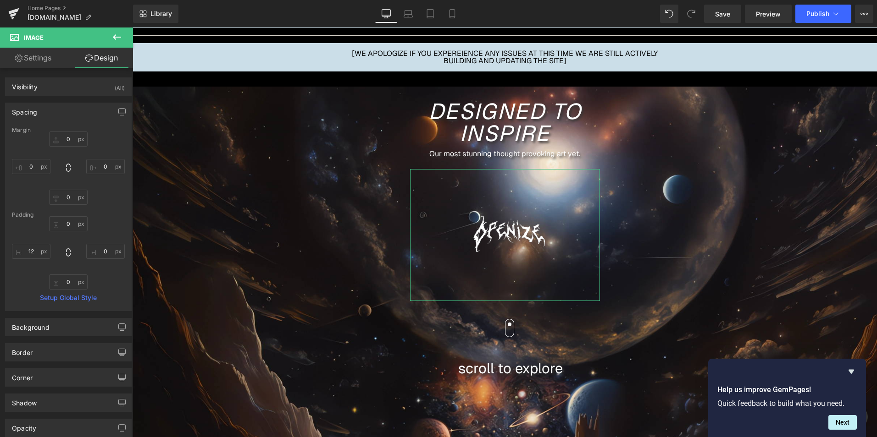
click at [46, 115] on div "Spacing" at bounding box center [69, 111] width 126 height 17
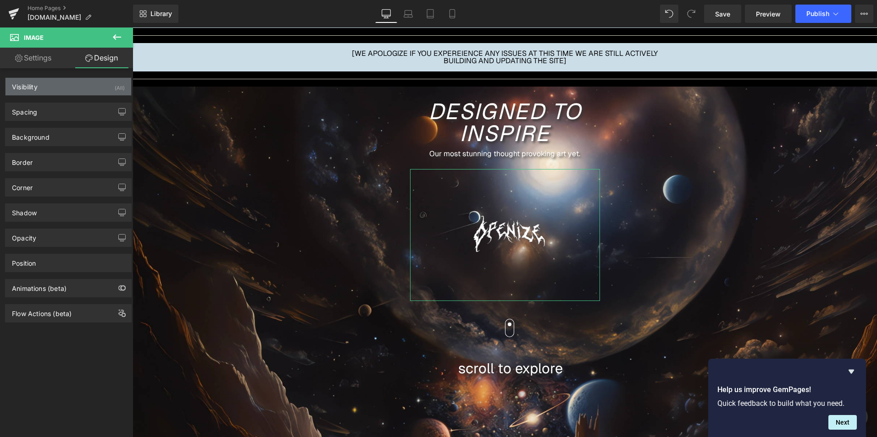
click at [54, 91] on div "Visibility (All)" at bounding box center [69, 86] width 126 height 17
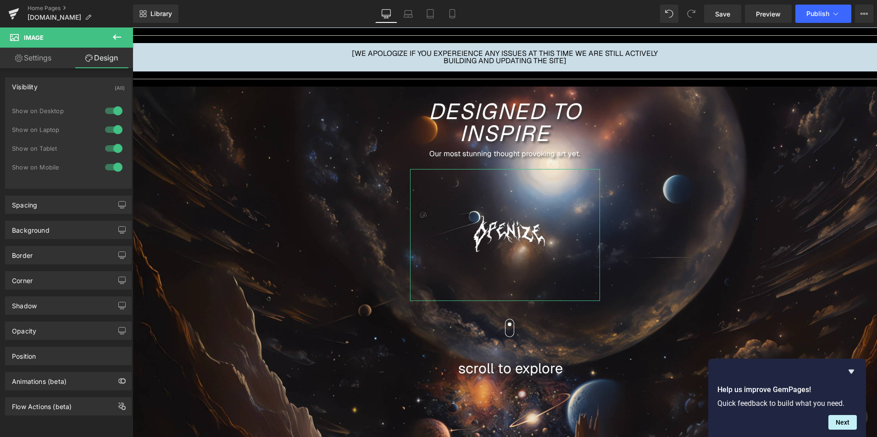
click at [54, 91] on div "Visibility (All)" at bounding box center [69, 86] width 126 height 17
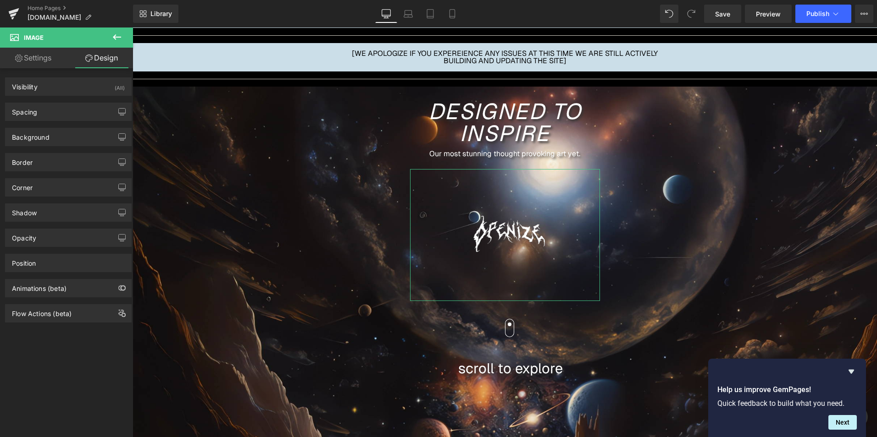
click at [59, 58] on link "Settings" at bounding box center [33, 58] width 66 height 21
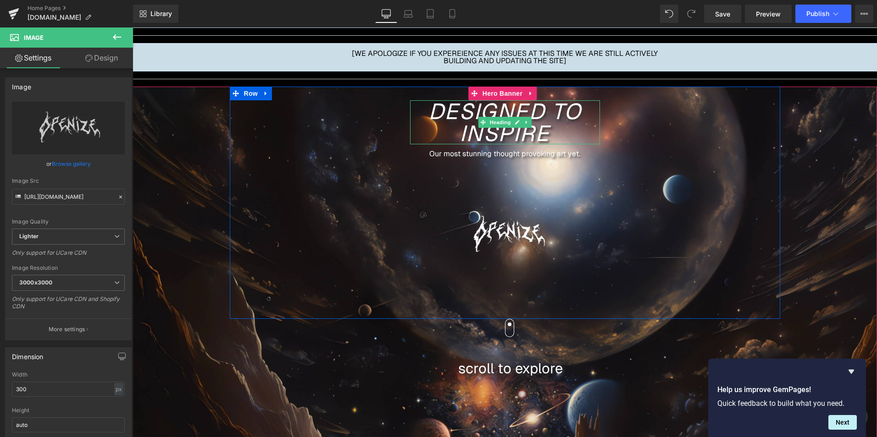
click at [437, 139] on h1 "DESIGNED TO Inspire" at bounding box center [505, 122] width 190 height 44
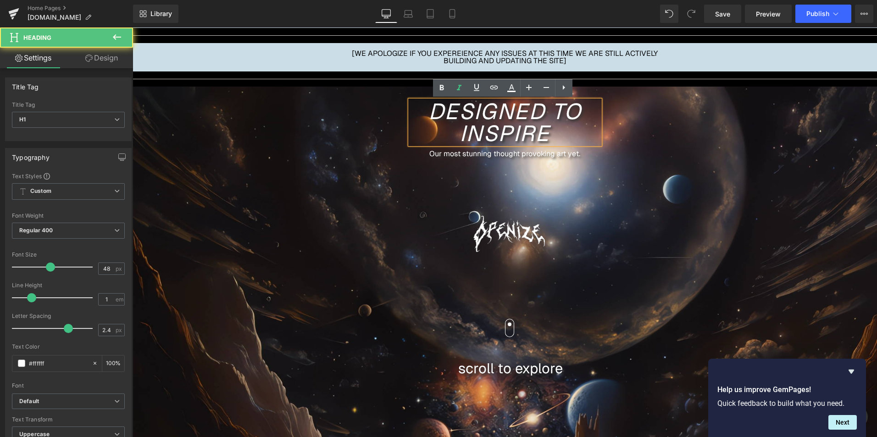
click at [428, 111] on icon "DESIGNED TO Inspire" at bounding box center [504, 122] width 153 height 50
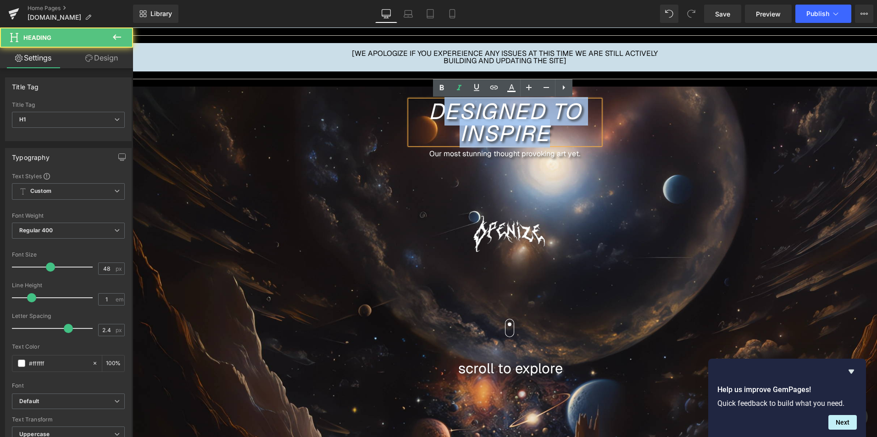
drag, startPoint x: 431, startPoint y: 112, endPoint x: 601, endPoint y: 138, distance: 172.5
click at [601, 138] on div "DESIGNED TO Inspire Heading Our most stunning thought provoking art yet. Text B…" at bounding box center [505, 200] width 204 height 200
click at [618, 189] on div "DESIGNED TO Inspire Heading Our most stunning thought provoking art yet. Text B…" at bounding box center [505, 203] width 550 height 232
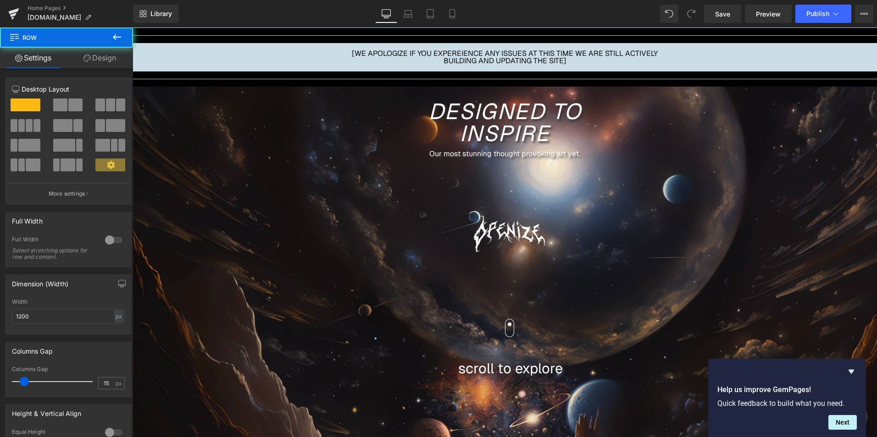
click at [299, 295] on div "DESIGNED TO Inspire Heading Our most stunning thought provoking art yet. Text B…" at bounding box center [505, 203] width 550 height 232
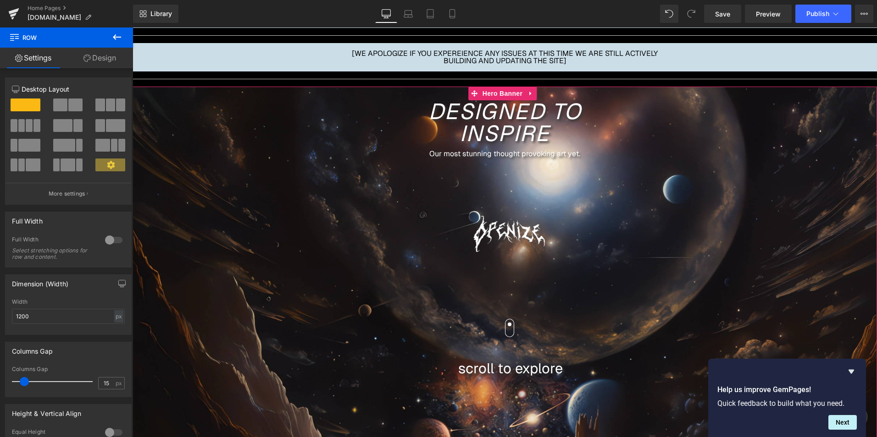
click at [184, 272] on span "DESIGNED TO Inspire Heading Our most stunning thought provoking art yet. Text B…" at bounding box center [505, 266] width 744 height 358
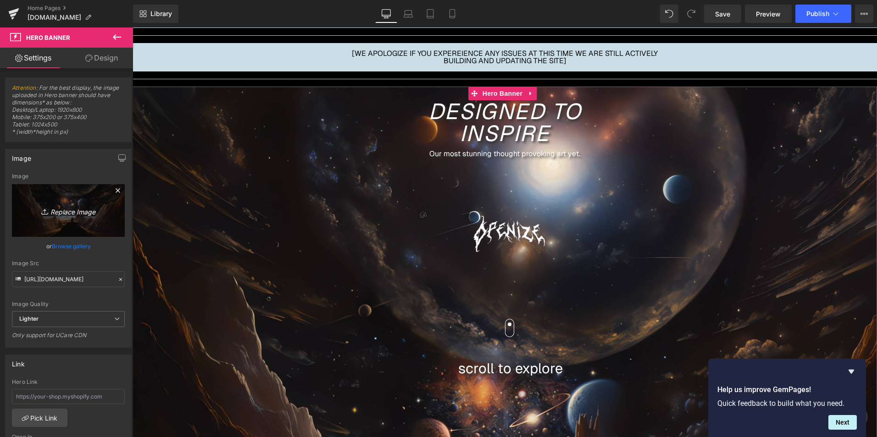
click at [84, 209] on icon "Replace Image" at bounding box center [68, 210] width 73 height 11
type input "C:\fakepath\expander.png"
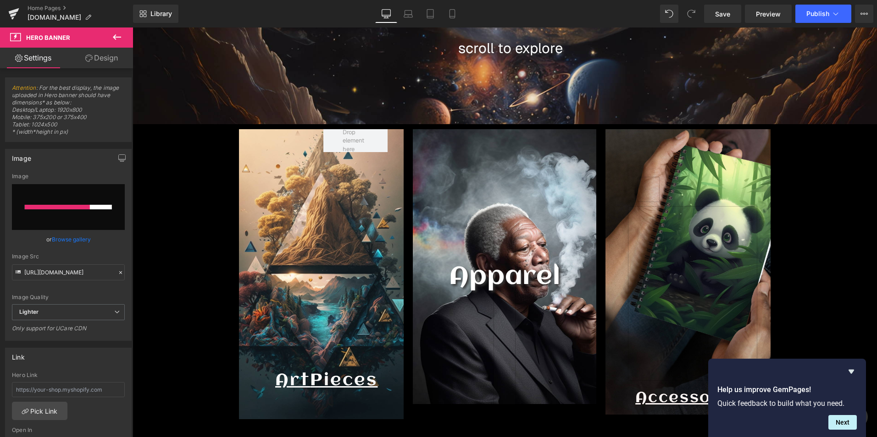
scroll to position [413, 0]
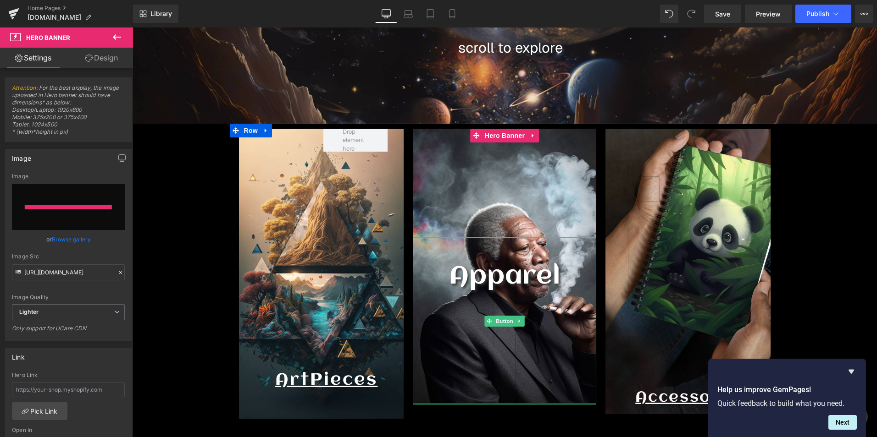
type input "https://ucarecdn.com/d0dd6ad7-485d-463f-a3ab-d77fddc3b6e1/-/format/auto/-/previ…"
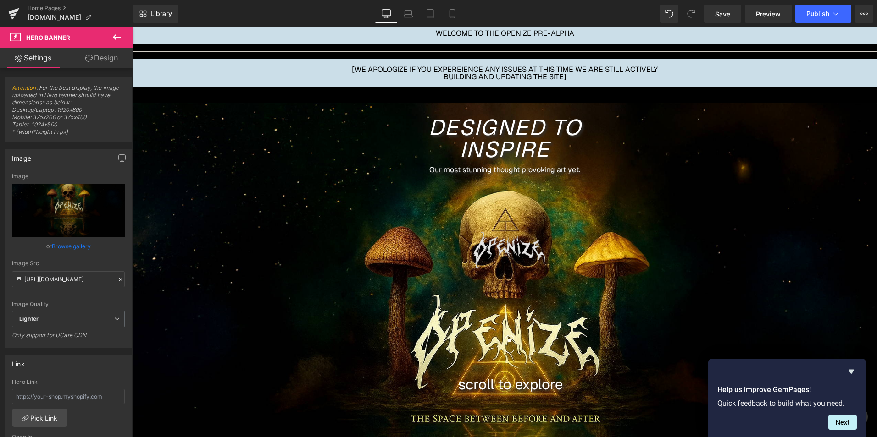
scroll to position [92, 0]
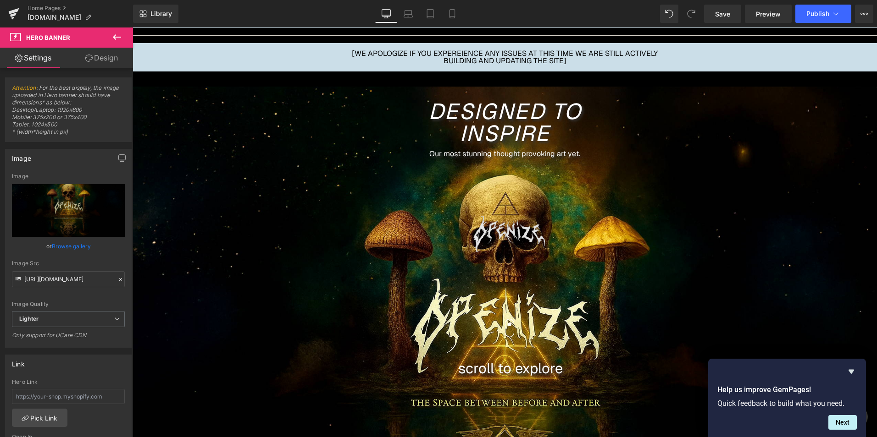
click at [511, 225] on img at bounding box center [505, 235] width 138 height 132
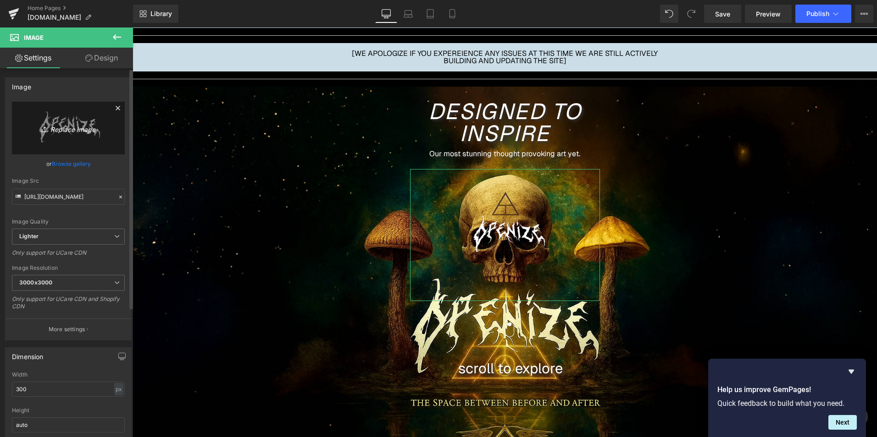
click at [116, 109] on icon at bounding box center [118, 108] width 4 height 4
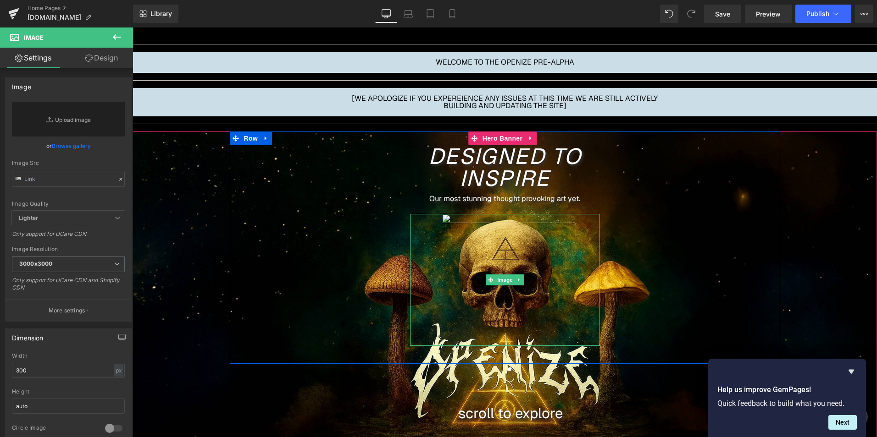
scroll to position [46, 0]
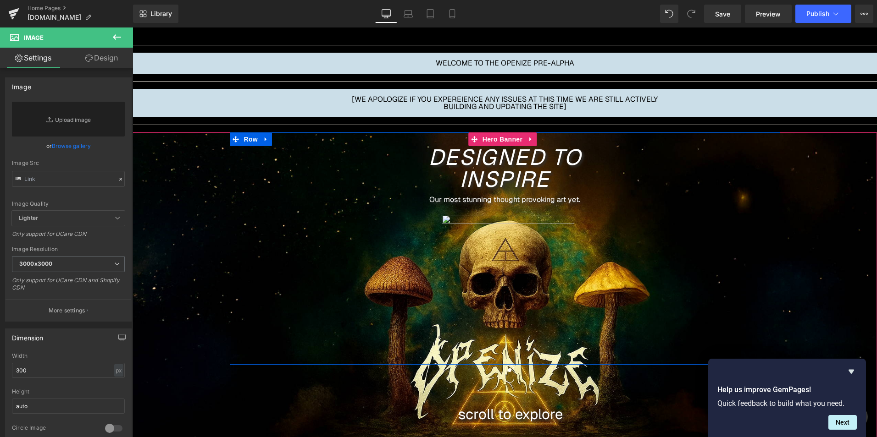
click at [516, 163] on div "DESIGNED TO Inspire Heading" at bounding box center [505, 168] width 190 height 44
click at [516, 163] on icon "DESIGNED TO Inspire" at bounding box center [504, 168] width 153 height 50
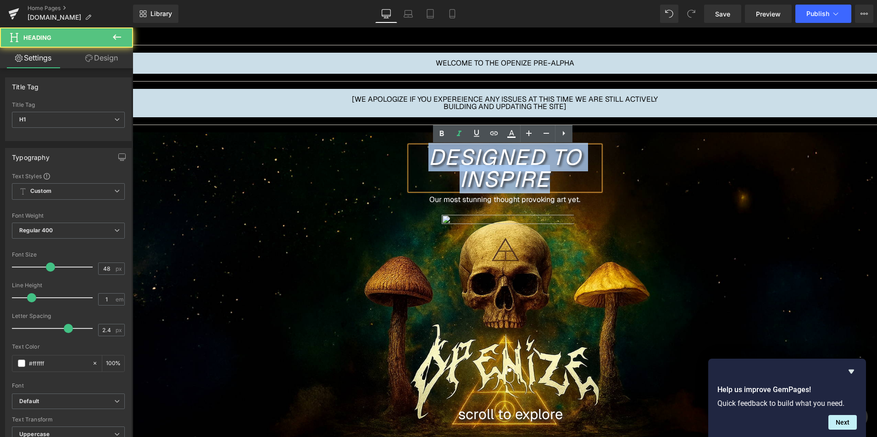
drag, startPoint x: 557, startPoint y: 177, endPoint x: 412, endPoint y: 138, distance: 149.6
click at [412, 138] on div "DESIGNED TO Inspire Heading Our most stunning thought provoking art yet. Text B…" at bounding box center [505, 249] width 550 height 232
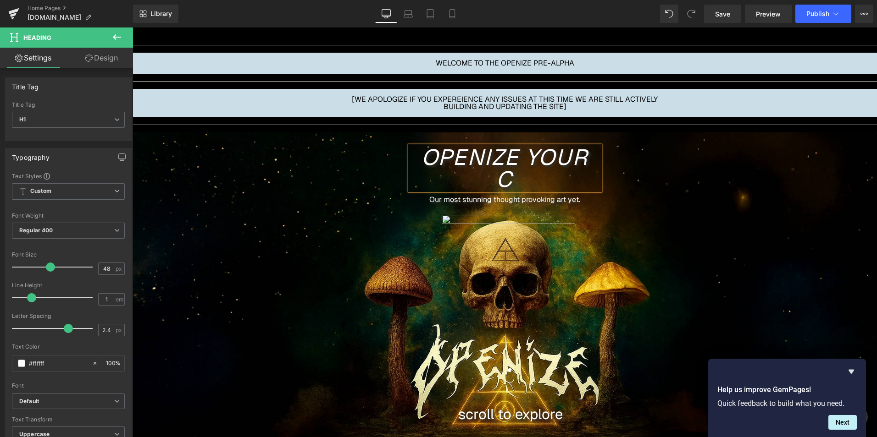
scroll to position [3874, 740]
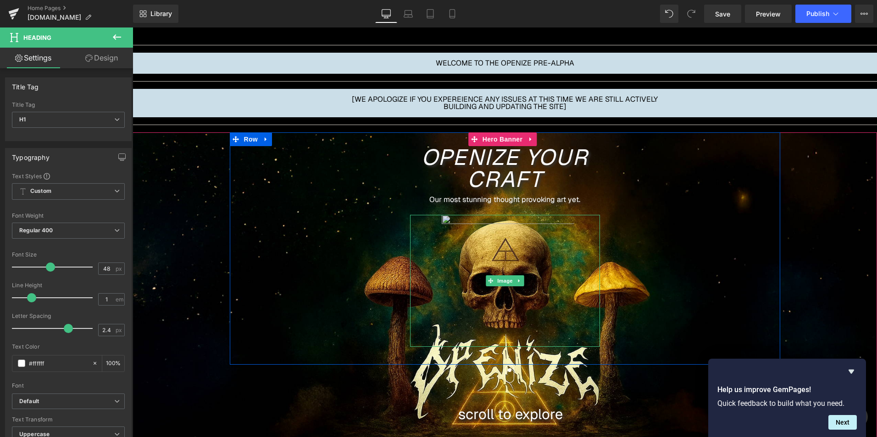
click at [464, 220] on img at bounding box center [505, 281] width 138 height 132
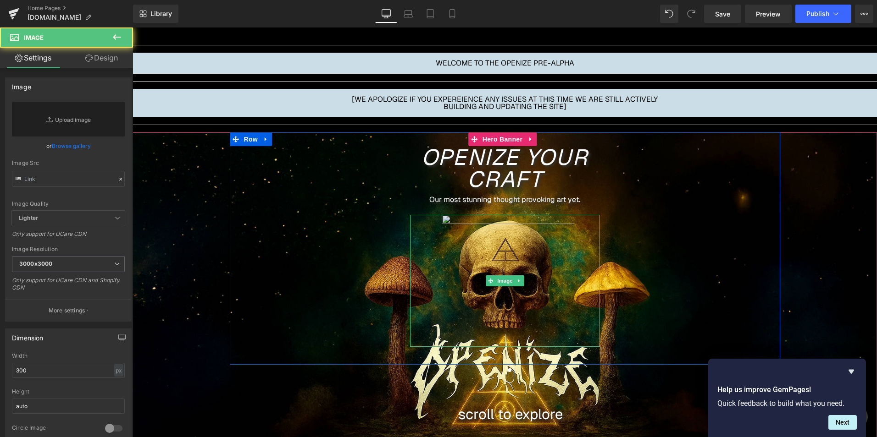
click at [507, 243] on img at bounding box center [505, 281] width 138 height 132
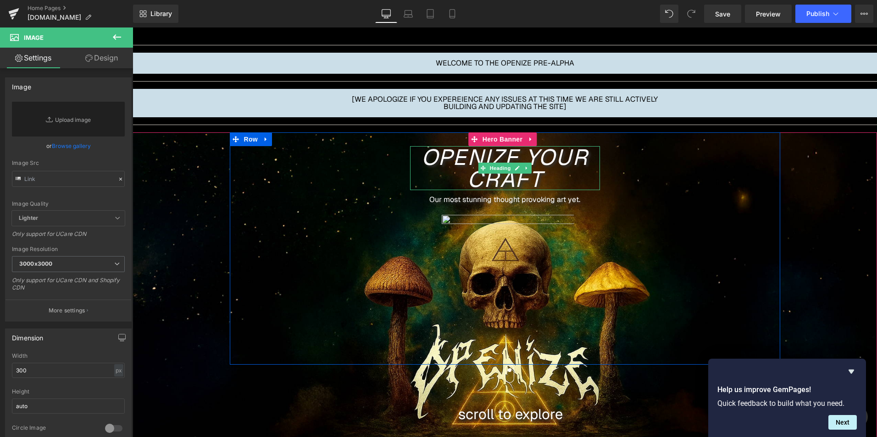
click at [464, 168] on icon "openize your craft" at bounding box center [504, 168] width 167 height 50
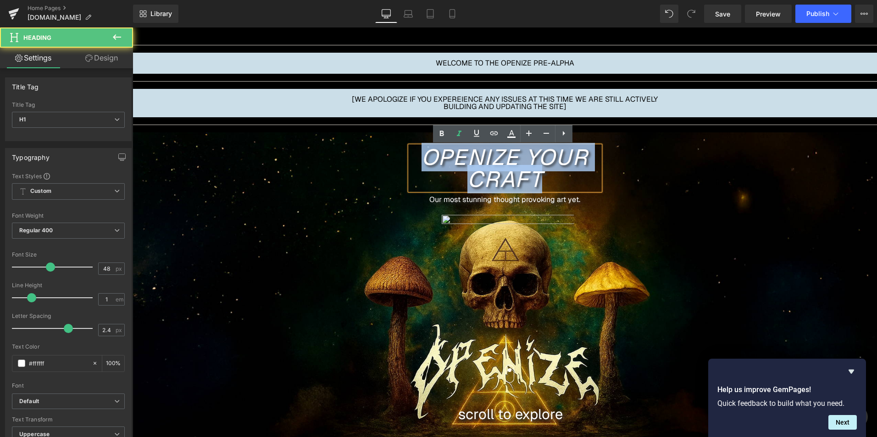
drag, startPoint x: 551, startPoint y: 177, endPoint x: 419, endPoint y: 153, distance: 133.8
click at [419, 153] on h1 "openize your craft" at bounding box center [505, 168] width 190 height 44
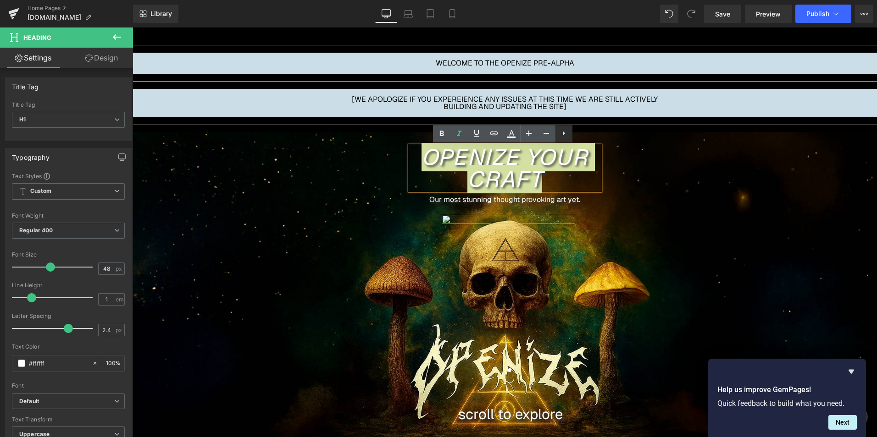
click at [564, 133] on icon at bounding box center [564, 133] width 2 height 5
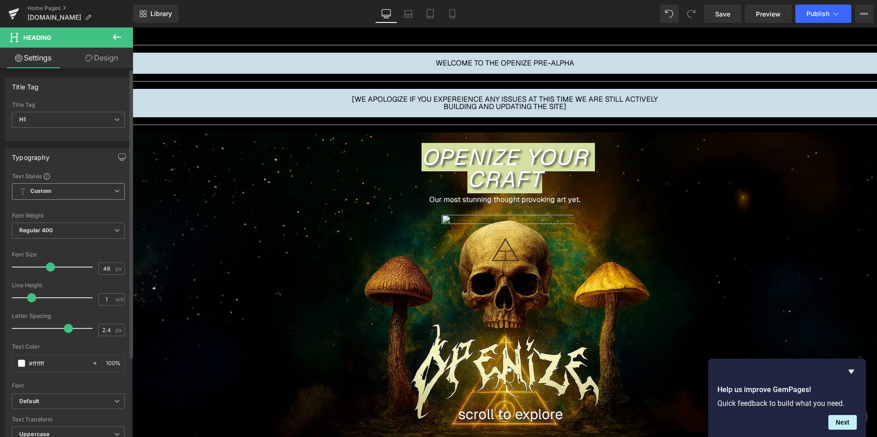
click at [89, 187] on span "Custom Setup Global Style" at bounding box center [68, 191] width 113 height 17
click at [95, 188] on span "Custom Setup Global Style" at bounding box center [66, 191] width 109 height 17
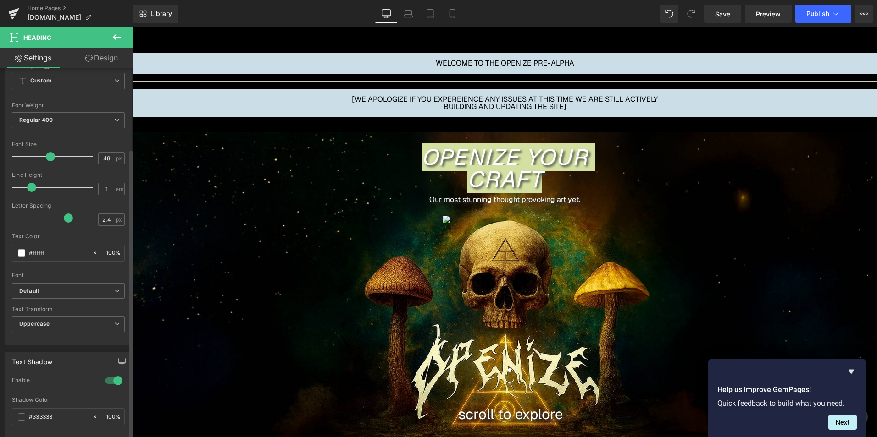
scroll to position [138, 0]
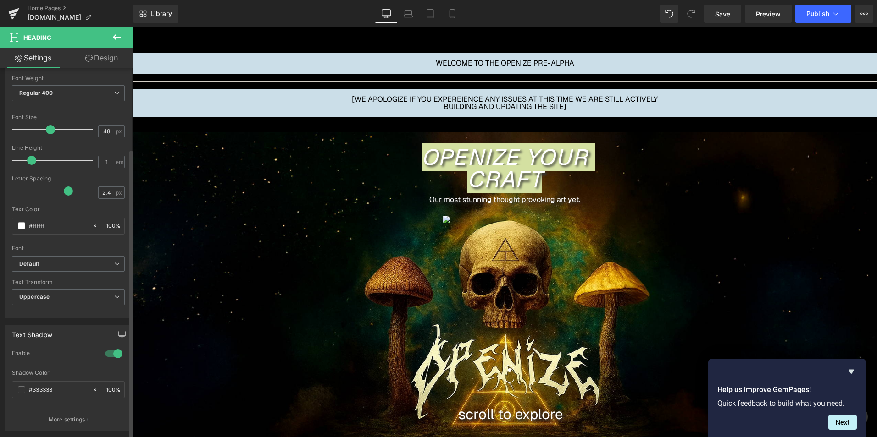
click at [79, 255] on div "Font Default Aclonica Almendra SC Eater Default Default Aclonica Almendra SC Ea…" at bounding box center [68, 145] width 113 height 221
click at [77, 264] on b "Default" at bounding box center [66, 264] width 95 height 8
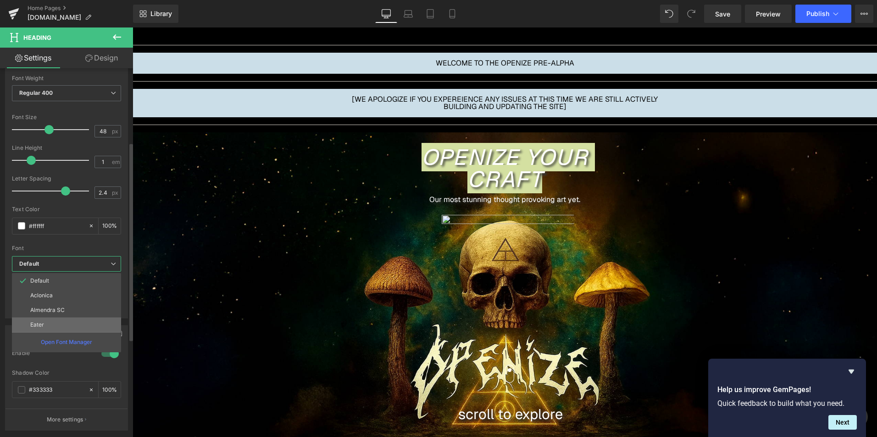
click at [58, 322] on li "Eater" at bounding box center [66, 325] width 109 height 15
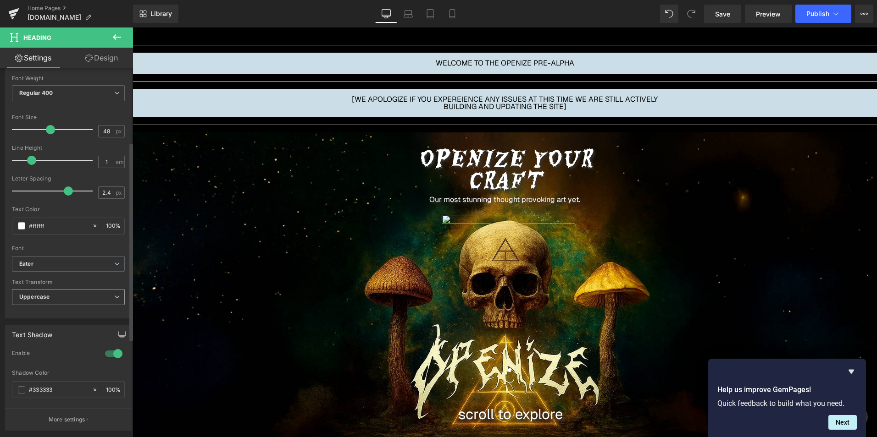
click at [90, 297] on span "Uppercase" at bounding box center [68, 297] width 113 height 16
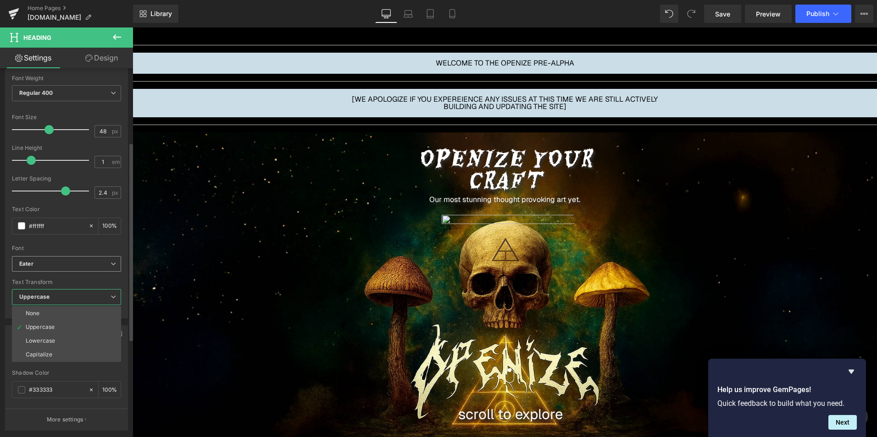
click at [83, 265] on b "Eater" at bounding box center [64, 264] width 91 height 8
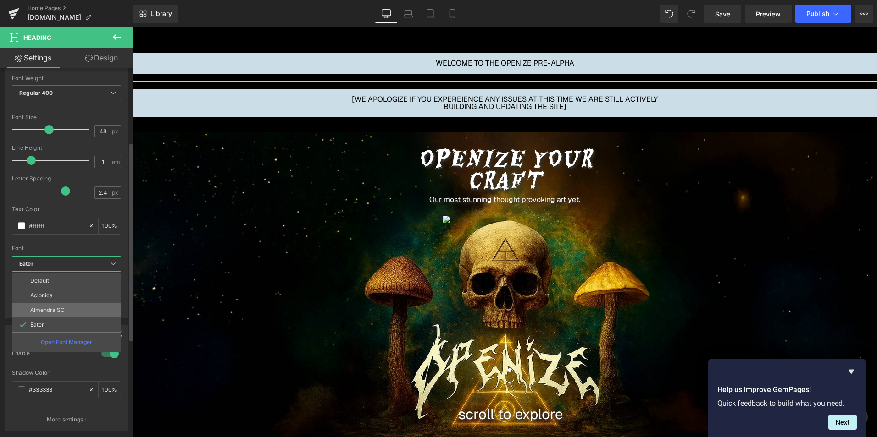
click at [71, 307] on li "Almendra SC" at bounding box center [66, 310] width 109 height 15
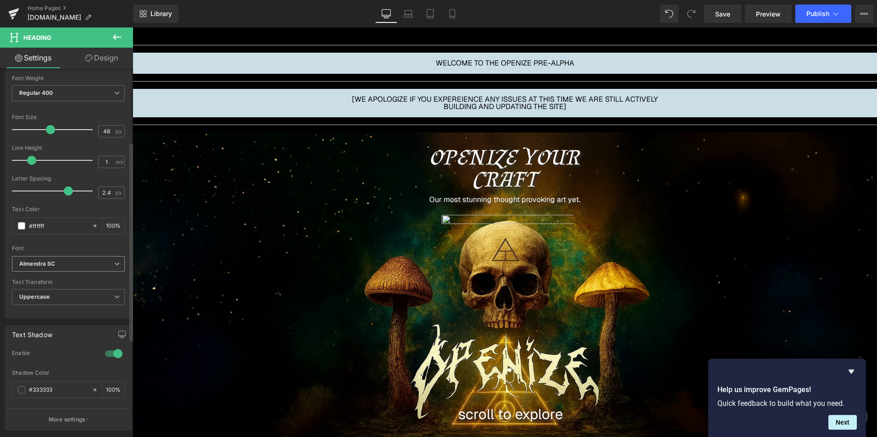
click at [94, 268] on b "Almendra SC" at bounding box center [66, 264] width 95 height 8
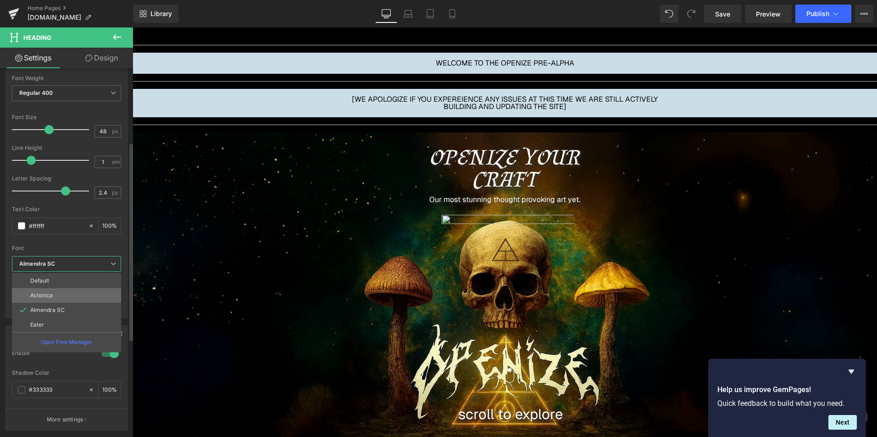
click at [70, 295] on li "Aclonica" at bounding box center [66, 295] width 109 height 15
